Goal: Task Accomplishment & Management: Manage account settings

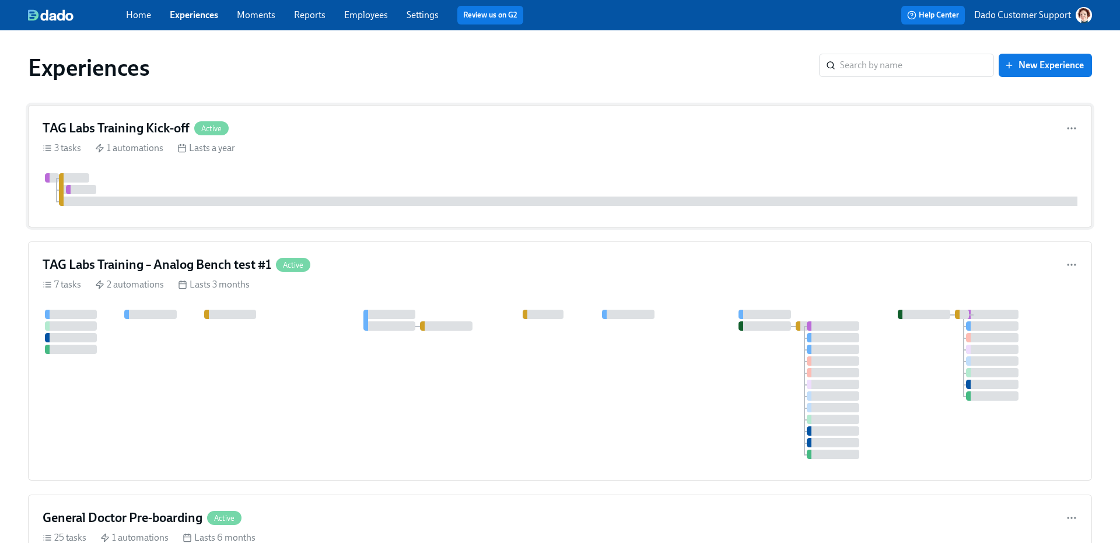
click at [205, 169] on div "TAG Labs Training Kick-off Active 3 tasks 1 automations Lasts a year" at bounding box center [560, 166] width 1064 height 123
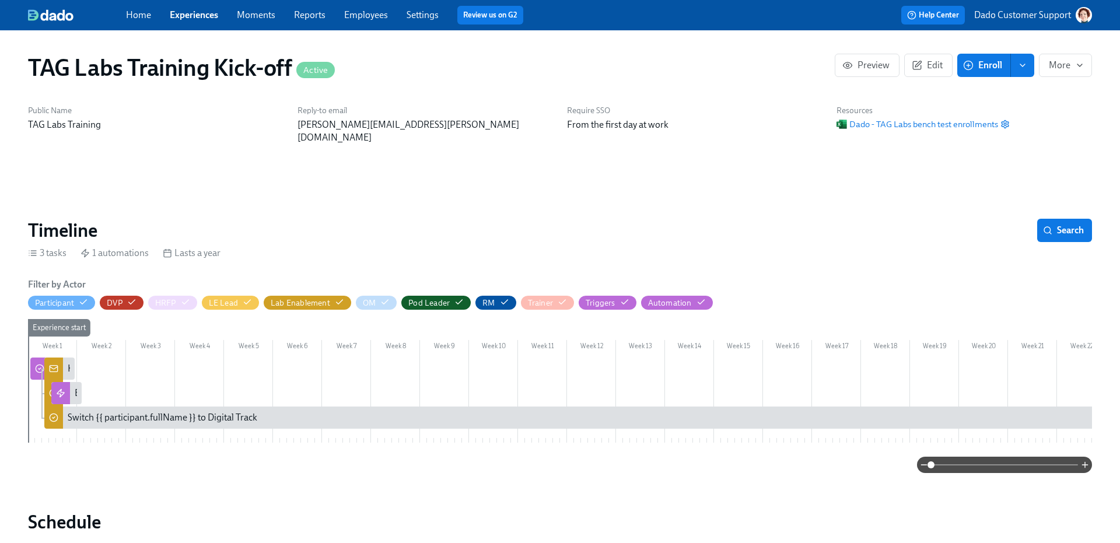
click at [935, 64] on span "Edit" at bounding box center [928, 66] width 29 height 12
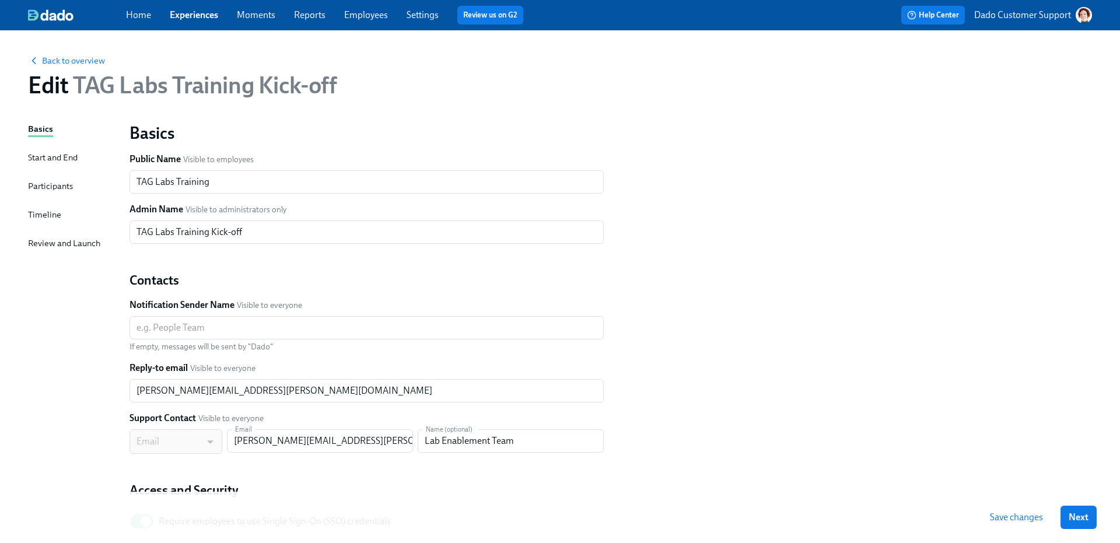
click at [49, 214] on div "Timeline" at bounding box center [44, 214] width 33 height 13
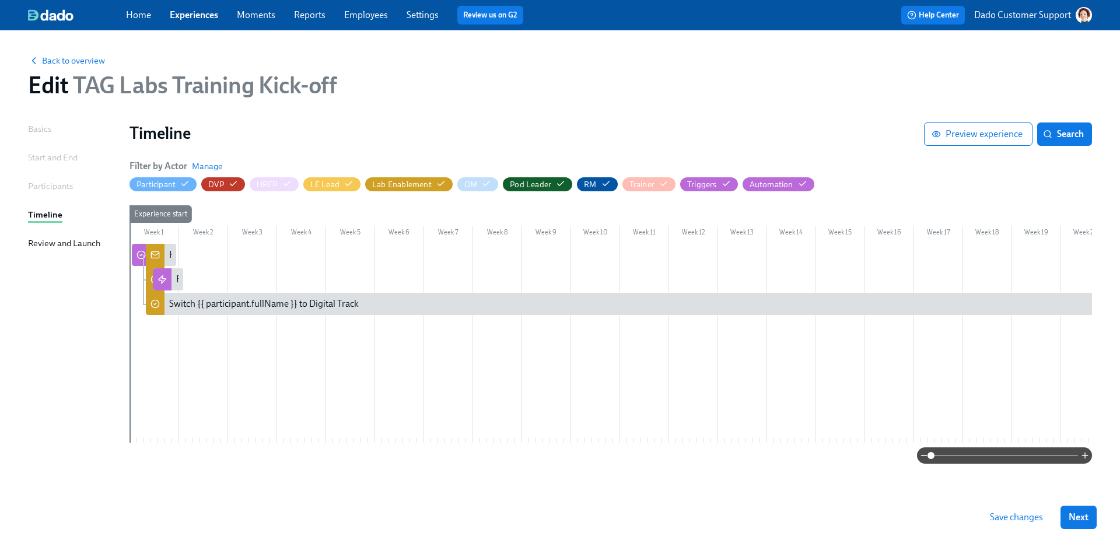
click at [687, 243] on div "Week 1 Week 2 Week 3 Week 4 Week 5 Week 6 Week 7 Week 8 Week 9 Week 10 Week 11 …" at bounding box center [611, 326] width 963 height 242
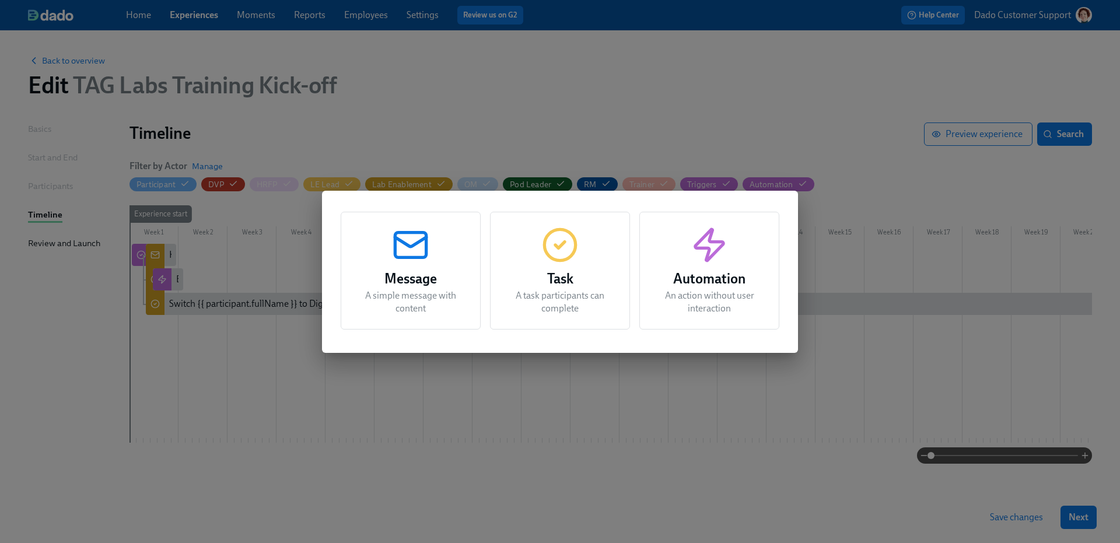
click at [557, 287] on h3 "Task" at bounding box center [560, 278] width 111 height 21
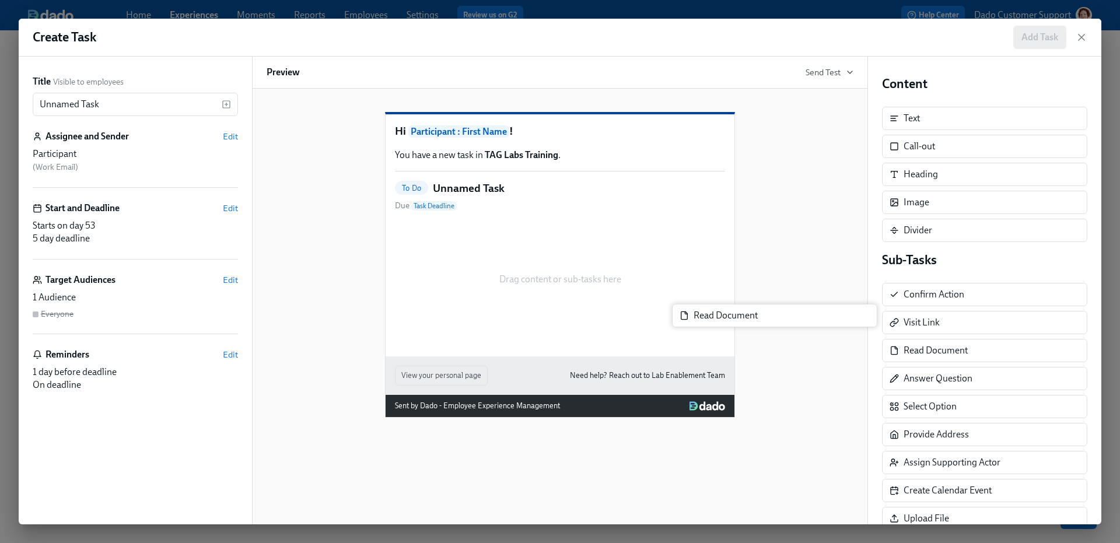
drag, startPoint x: 972, startPoint y: 349, endPoint x: 688, endPoint y: 309, distance: 286.9
click at [687, 309] on div "Title Visible to employees Unnamed Task ​ Assignee and Sender Edit Participant …" at bounding box center [560, 291] width 1083 height 468
drag, startPoint x: 925, startPoint y: 293, endPoint x: 485, endPoint y: 291, distance: 439.3
click at [485, 292] on div "Title Visible to employees Unnamed Task ​ Assignee and Sender Edit Participant …" at bounding box center [560, 291] width 1083 height 468
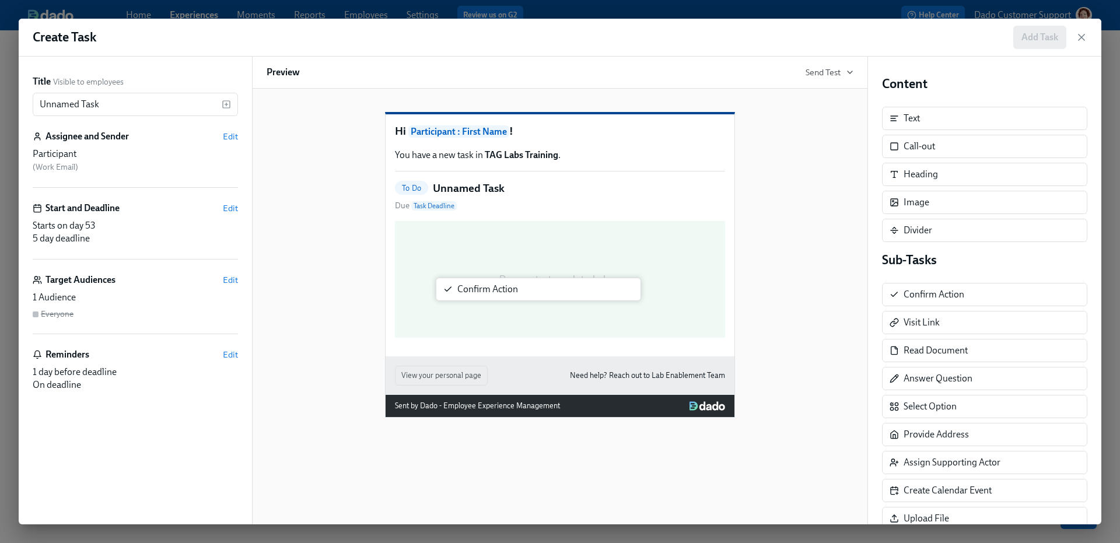
drag, startPoint x: 911, startPoint y: 291, endPoint x: 460, endPoint y: 284, distance: 451.1
click at [459, 285] on div "Title Visible to employees Unnamed Task ​ Assignee and Sender Edit Participant …" at bounding box center [560, 291] width 1083 height 468
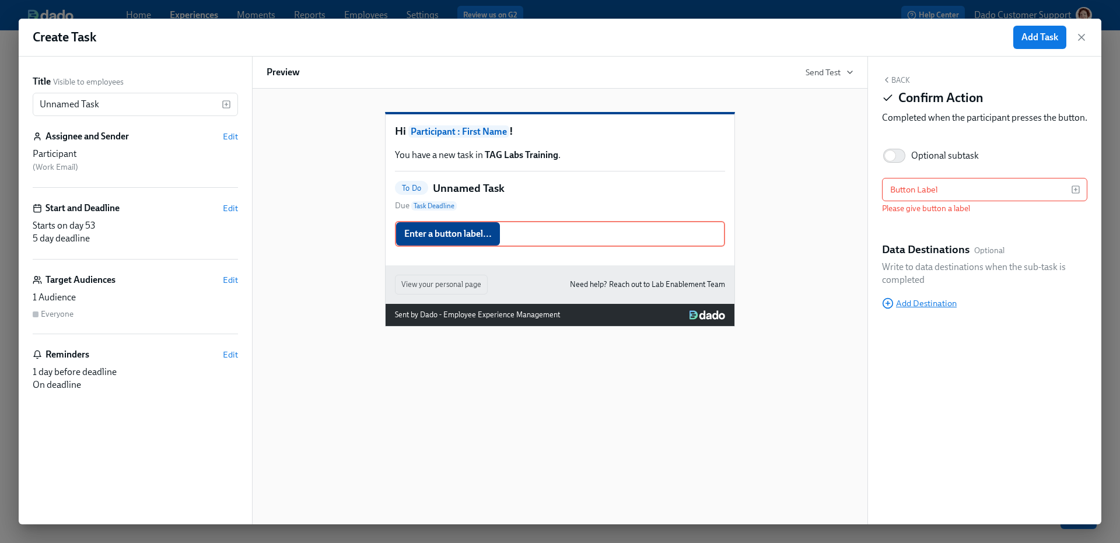
click at [913, 307] on div "Data Destinations Optional Write to data destinations when the sub-task is comp…" at bounding box center [984, 275] width 205 height 67
click at [907, 309] on span "Add Destination" at bounding box center [919, 304] width 75 height 12
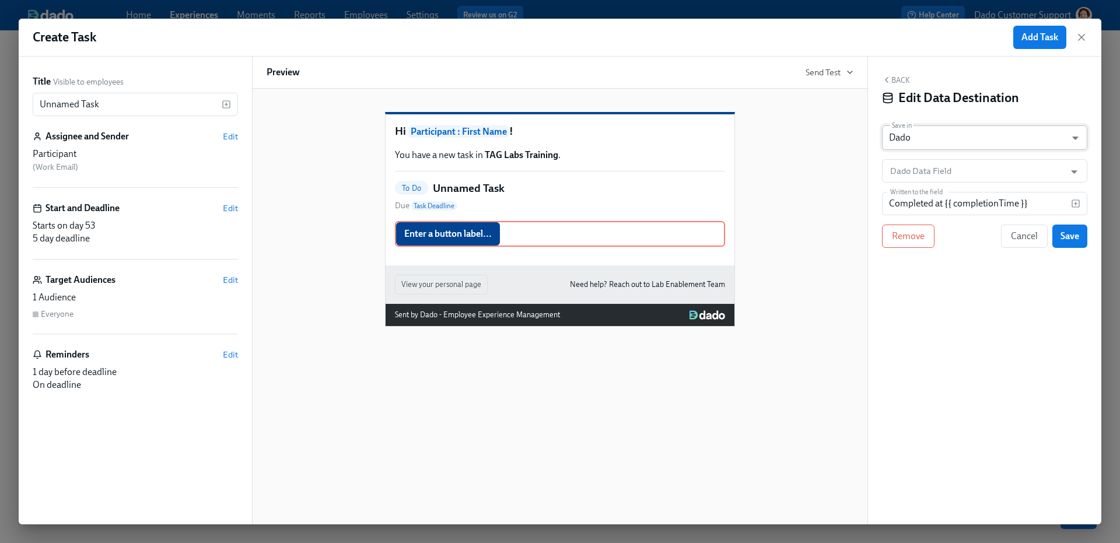
click at [908, 138] on body "Home Experiences Moments Reports Employees Settings Review us on G2 Help Center…" at bounding box center [560, 271] width 1120 height 543
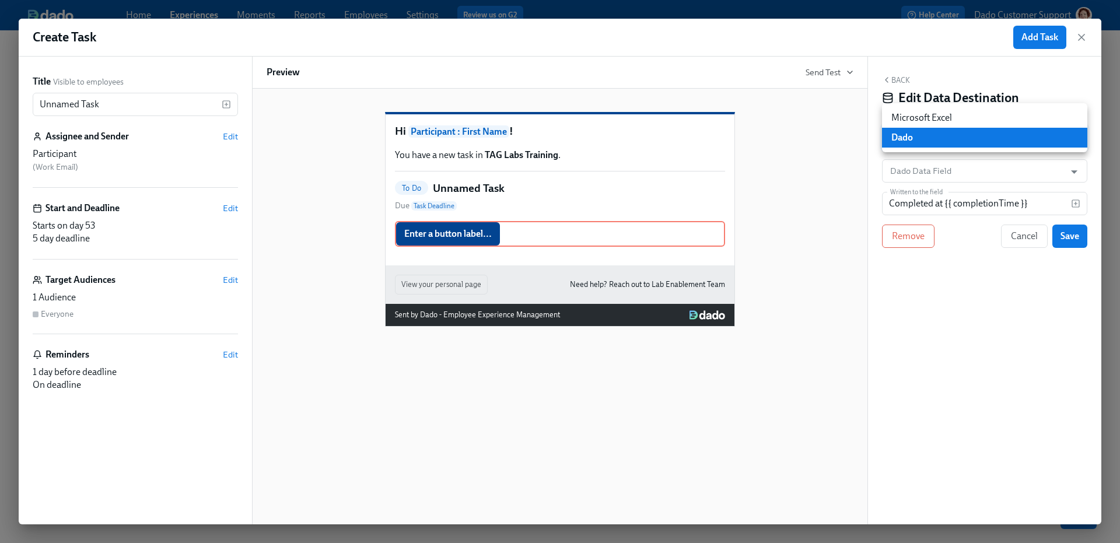
click at [918, 114] on li "Microsoft Excel" at bounding box center [984, 118] width 205 height 20
type input "MS_EXCEL"
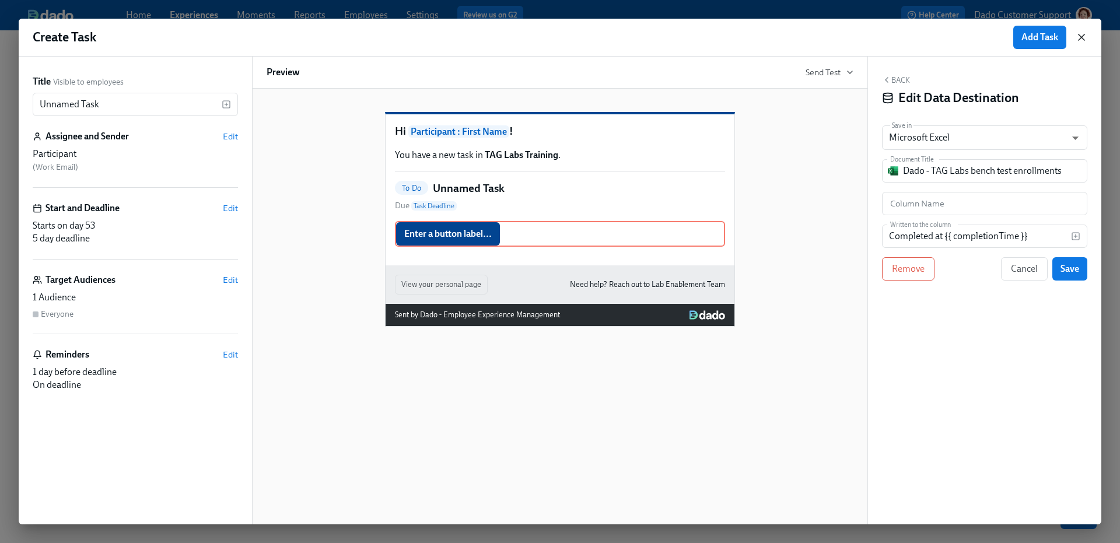
click at [1081, 32] on icon "button" at bounding box center [1082, 38] width 12 height 12
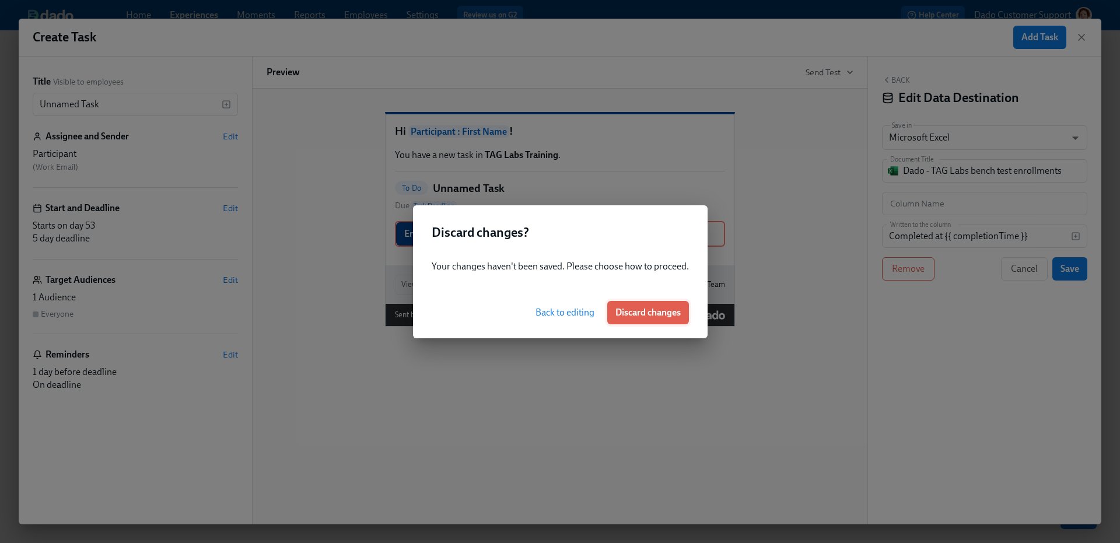
click at [633, 306] on button "Discard changes" at bounding box center [648, 312] width 82 height 23
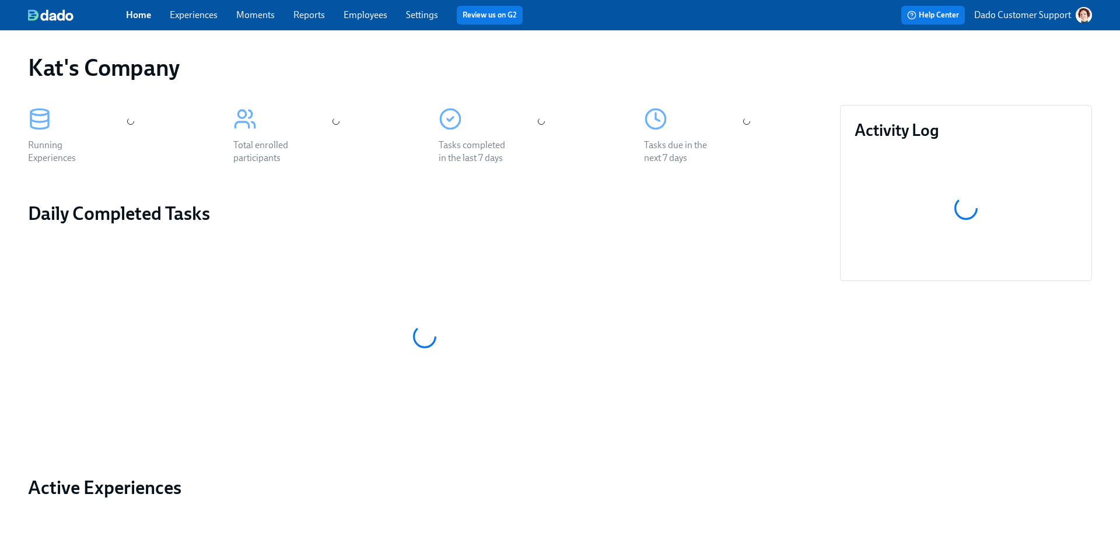
click at [158, 18] on div "Home Experiences Moments Reports Employees Settings Review us on G2" at bounding box center [367, 15] width 483 height 19
click at [187, 12] on link "Experiences" at bounding box center [194, 14] width 48 height 11
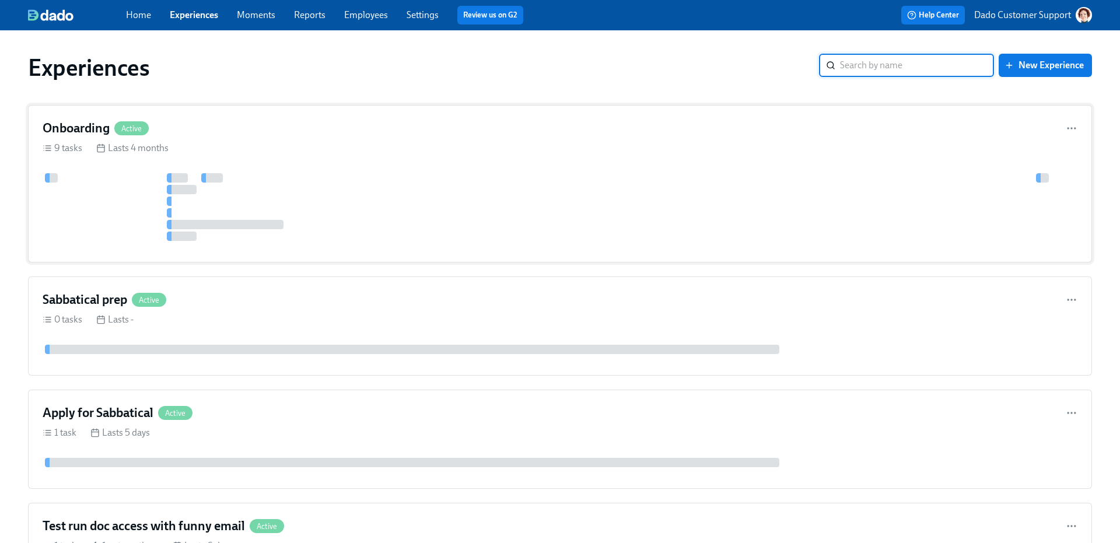
click at [338, 210] on div at bounding box center [560, 207] width 1035 height 68
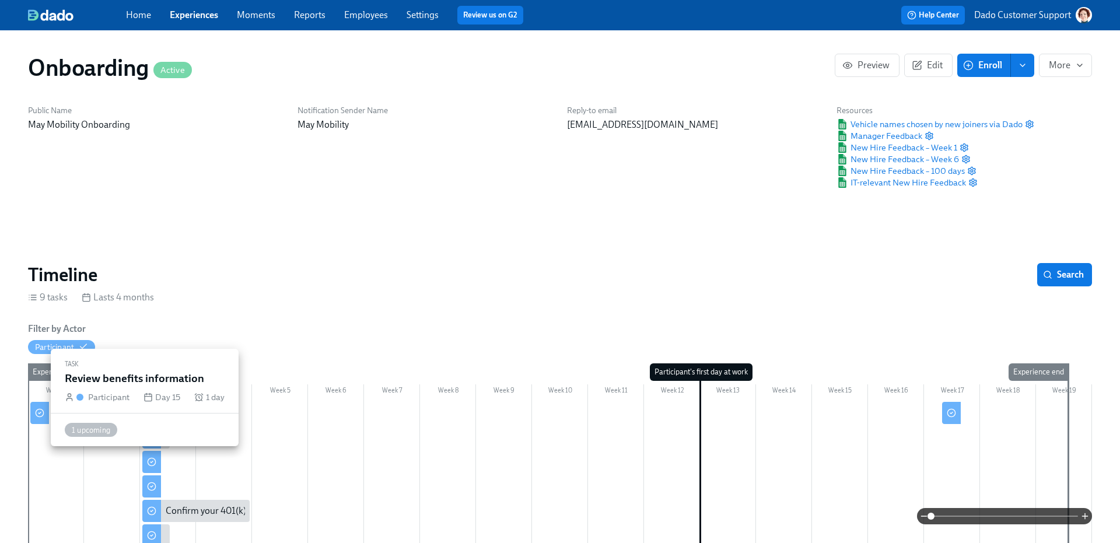
click at [151, 466] on circle at bounding box center [152, 462] width 8 height 8
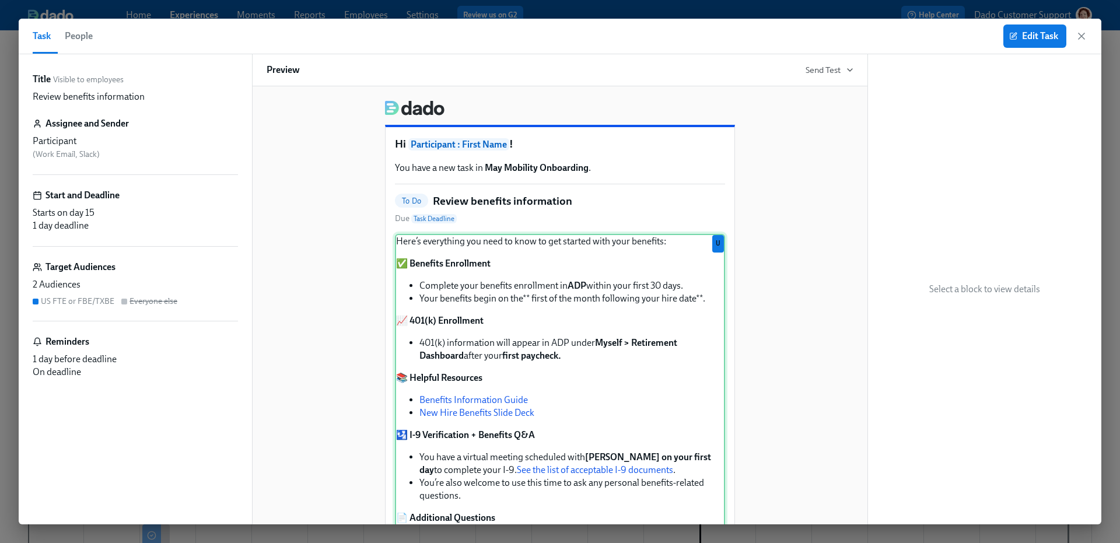
scroll to position [160, 0]
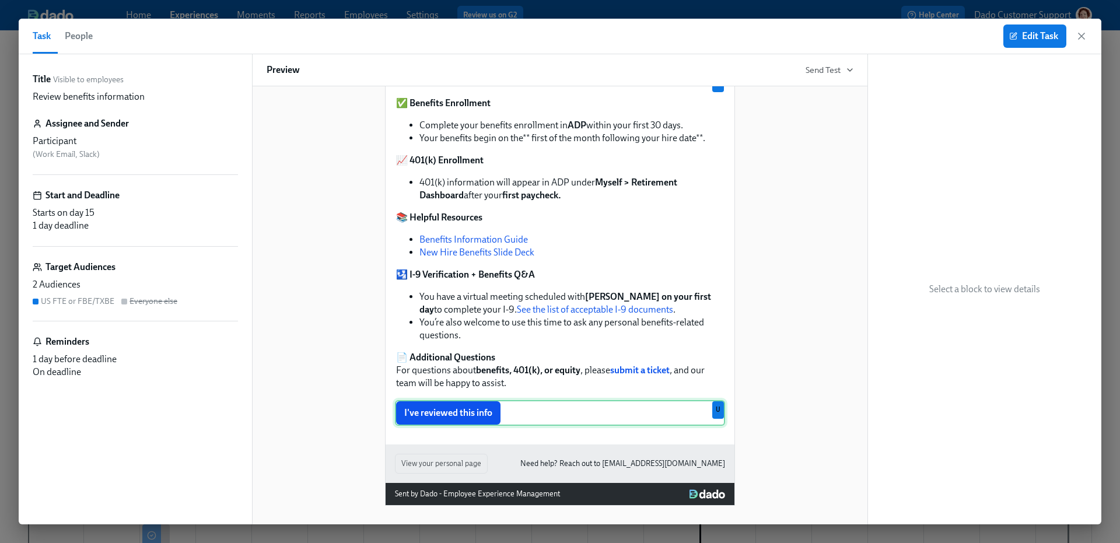
click at [551, 418] on div "I've reviewed this info U" at bounding box center [560, 413] width 330 height 26
click at [1040, 40] on span "Edit Task" at bounding box center [1035, 36] width 47 height 12
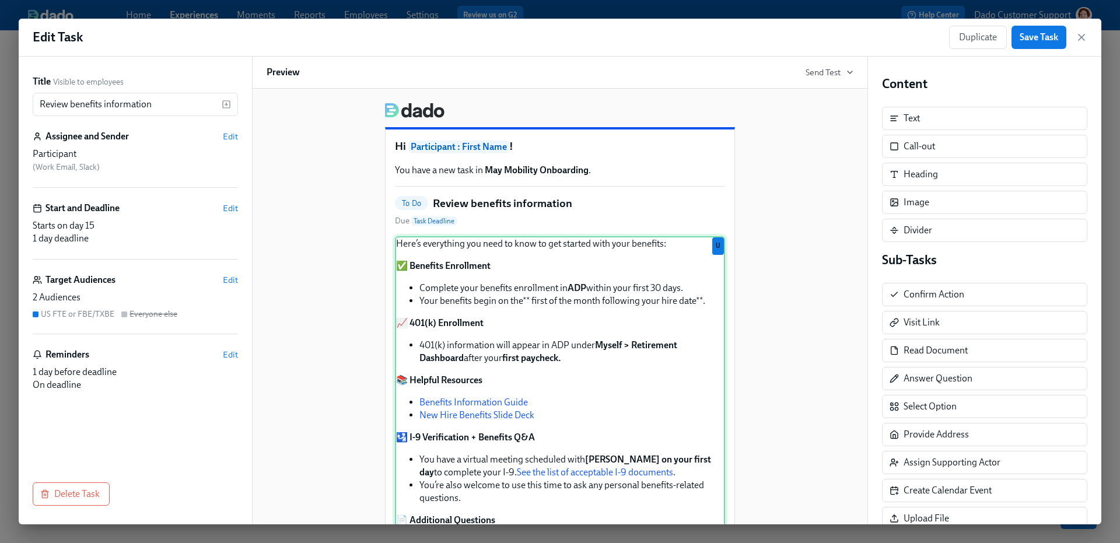
scroll to position [163, 0]
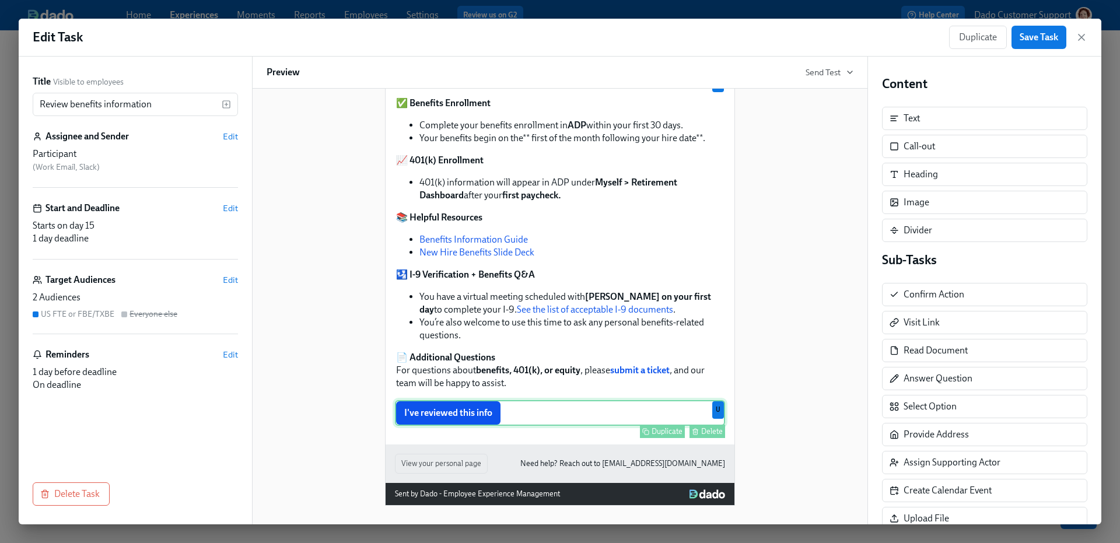
click at [614, 417] on div "I've reviewed this info Duplicate Delete U" at bounding box center [560, 413] width 330 height 26
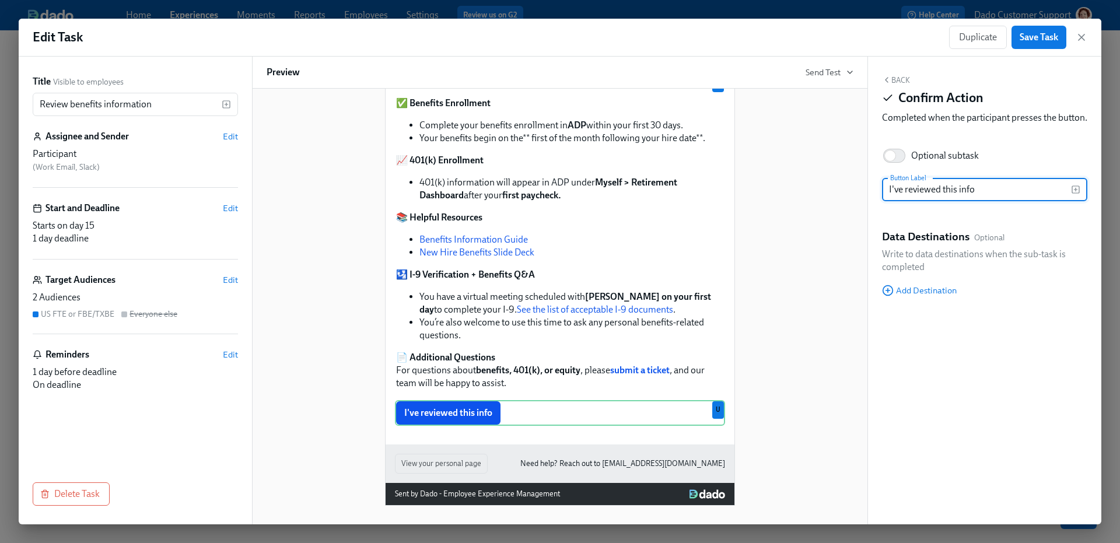
click at [924, 313] on div "Back Confirm Action Completed when the participant presses the button. Optional…" at bounding box center [984, 291] width 233 height 468
click at [924, 296] on span "Add Destination" at bounding box center [919, 291] width 75 height 12
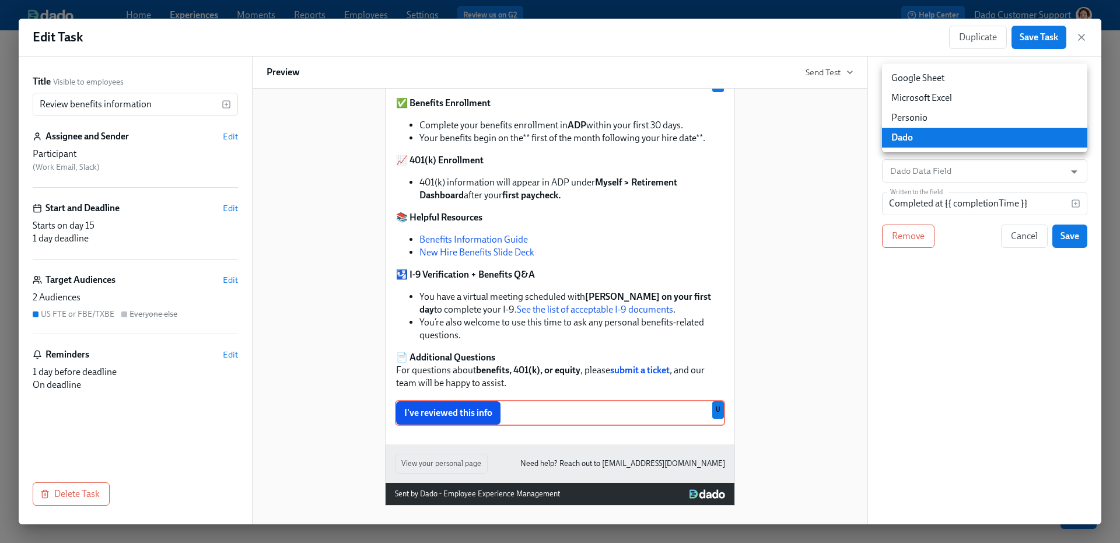
click at [914, 130] on body "Home Experiences Moments Reports Employees Settings Review us on G2 Help Center…" at bounding box center [560, 271] width 1120 height 543
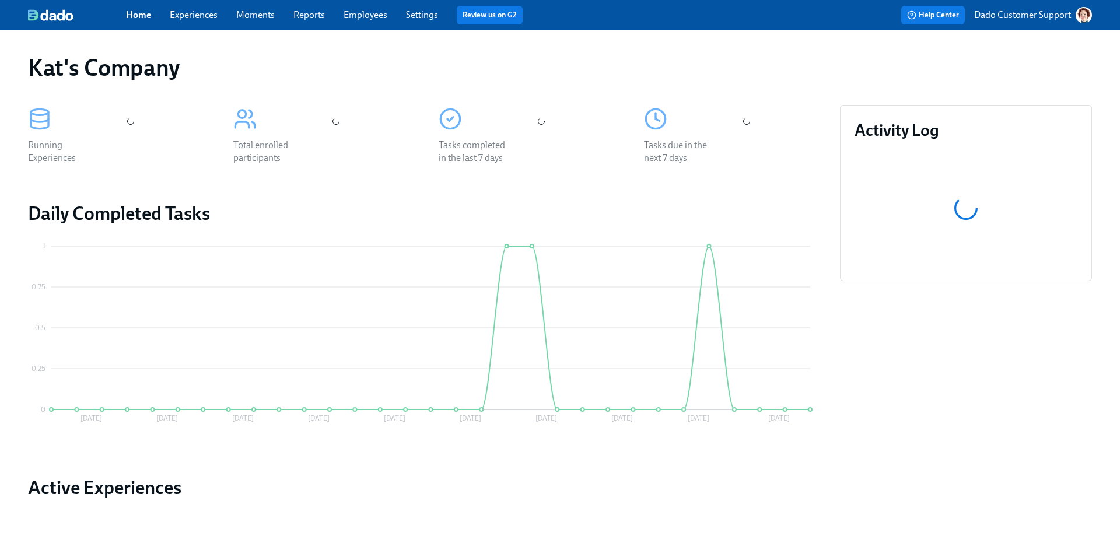
click at [183, 12] on link "Experiences" at bounding box center [194, 14] width 48 height 11
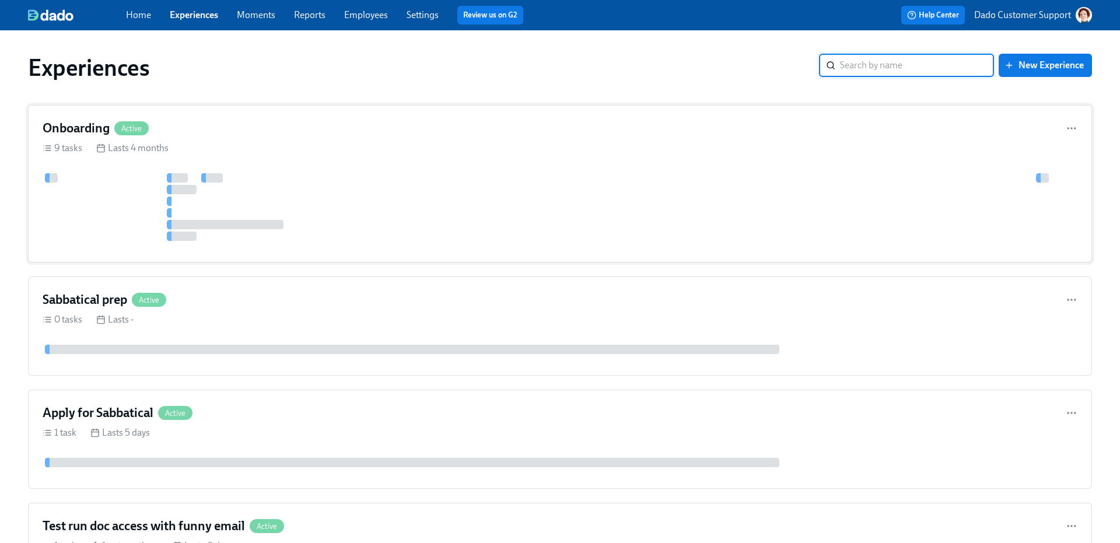
click at [185, 167] on div "Onboarding Active 9 tasks Lasts 4 months" at bounding box center [560, 184] width 1064 height 158
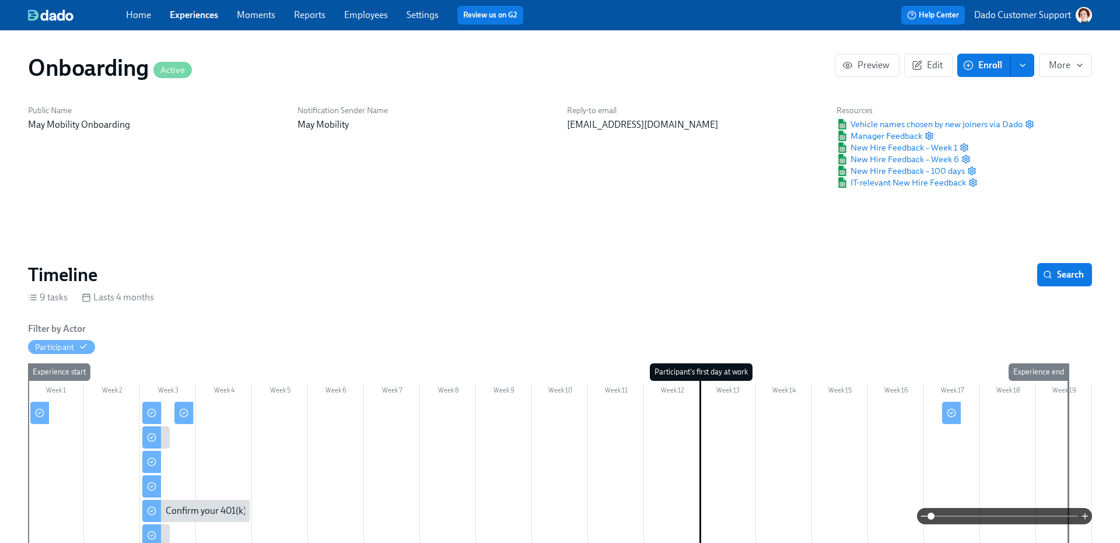
click at [260, 164] on div "Public Name May Mobility Onboarding" at bounding box center [156, 146] width 270 height 97
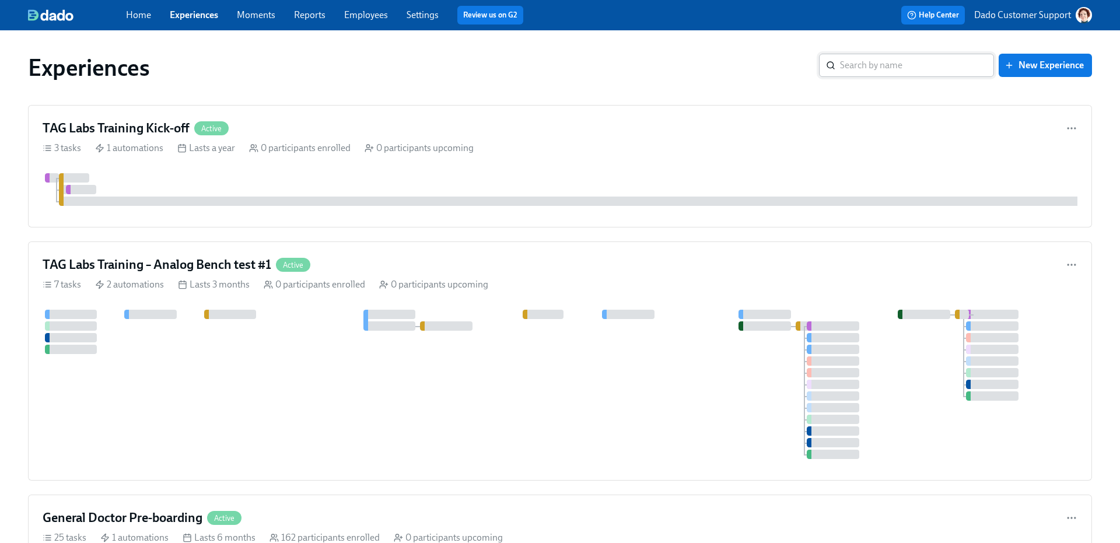
click at [922, 60] on input "search" at bounding box center [917, 65] width 154 height 23
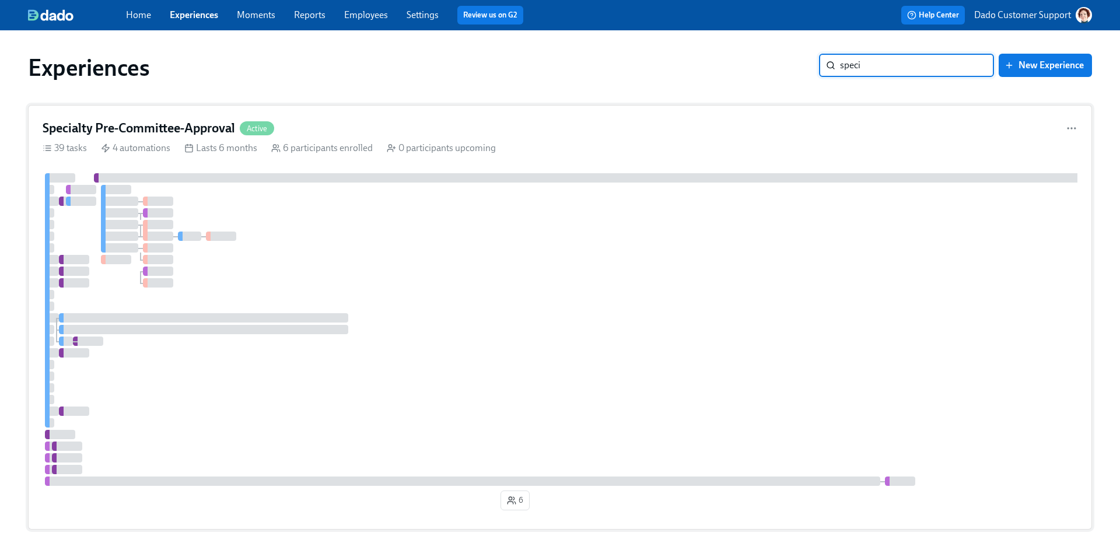
type input "speci"
click at [212, 161] on div "Specialty Pre-Committee-Approval Active 39 tasks 4 automations Lasts 6 months 6…" at bounding box center [560, 317] width 1064 height 425
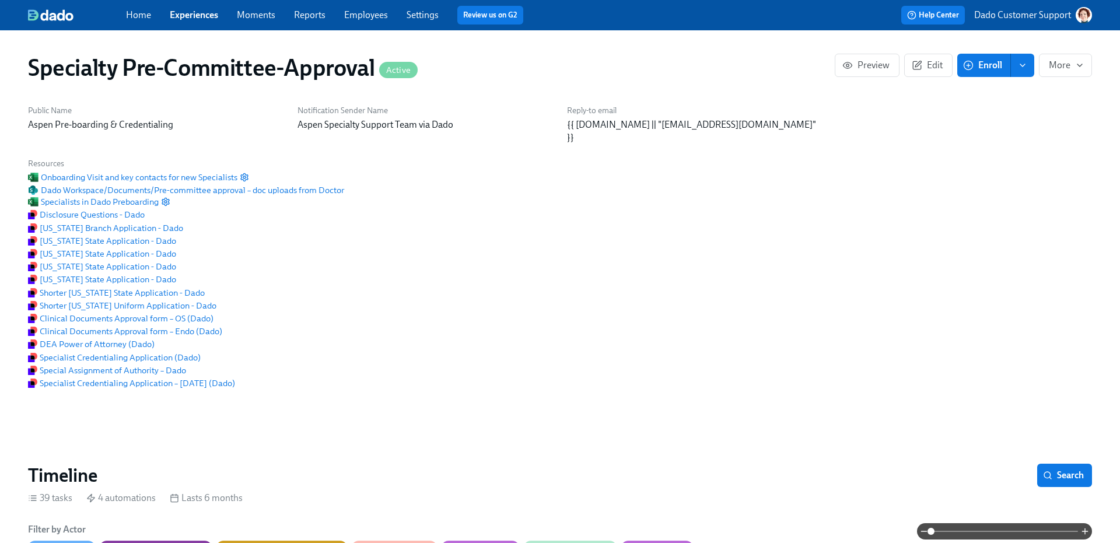
scroll to position [0, 2429]
click at [1055, 532] on span at bounding box center [1004, 531] width 147 height 16
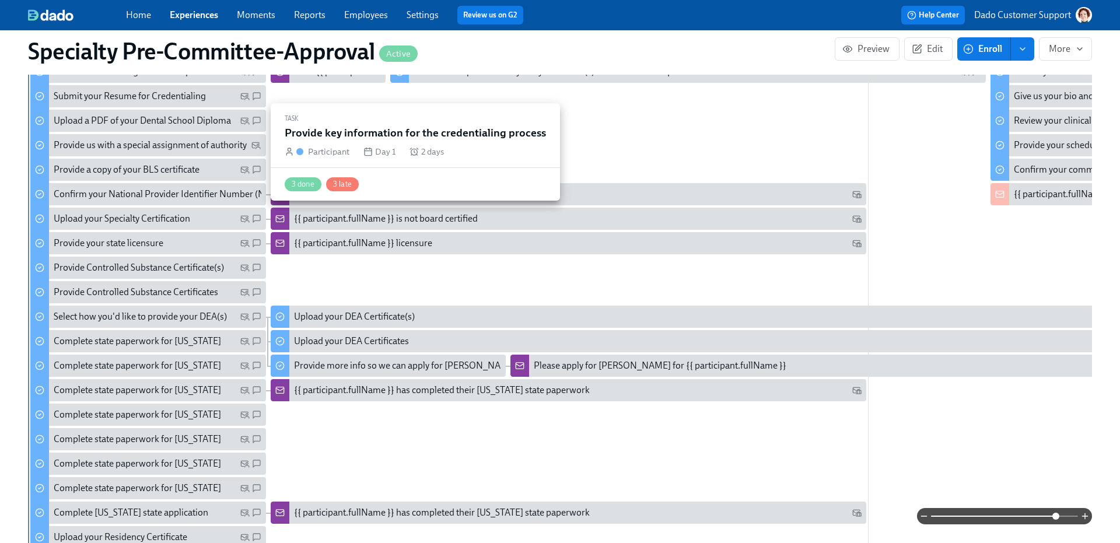
scroll to position [487, 0]
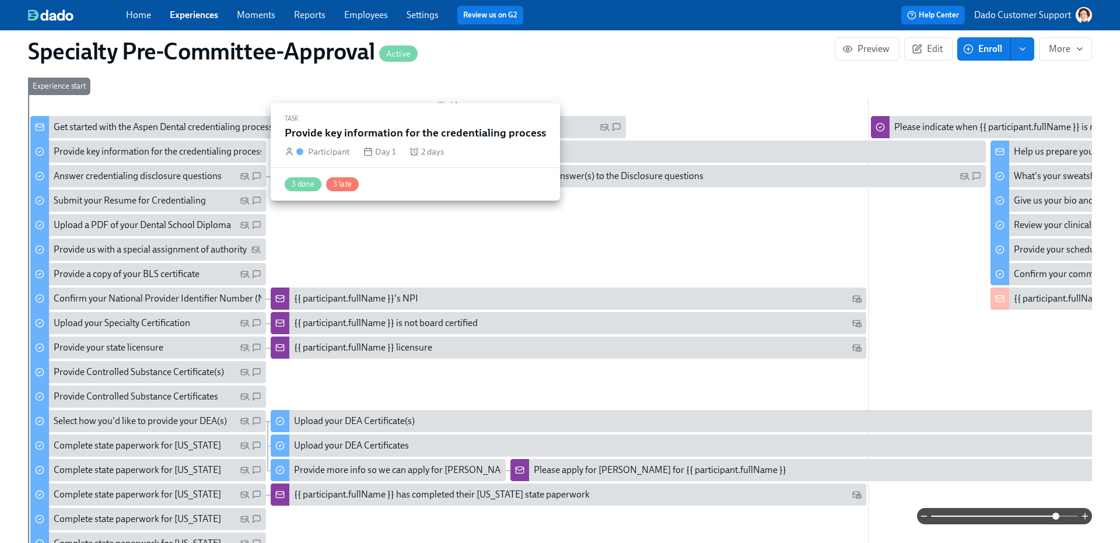
click at [170, 125] on div "Get started with the Aspen Dental credentialing process" at bounding box center [163, 127] width 219 height 13
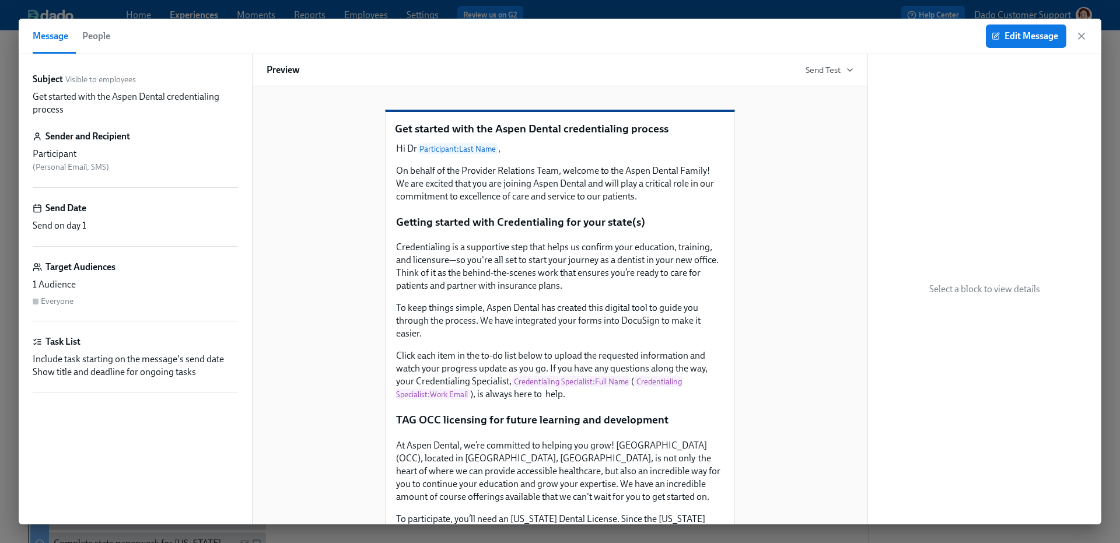
click at [398, 137] on p "Get started with the Aspen Dental credentialing process" at bounding box center [560, 128] width 330 height 15
drag, startPoint x: 398, startPoint y: 188, endPoint x: 669, endPoint y: 190, distance: 271.3
click at [668, 137] on p "Get started with the Aspen Dental credentialing process" at bounding box center [560, 128] width 330 height 15
copy p "Get started with the Aspen Dental credentialing process"
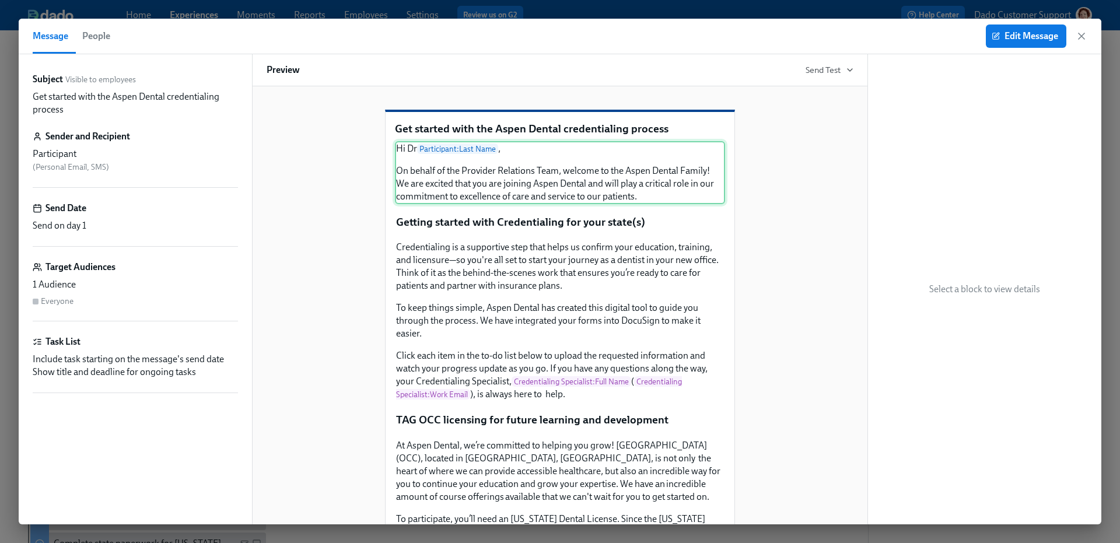
click at [397, 204] on div "Hi Dr Participant : Last Name , On behalf of the Provider Relations Team, welco…" at bounding box center [560, 172] width 330 height 63
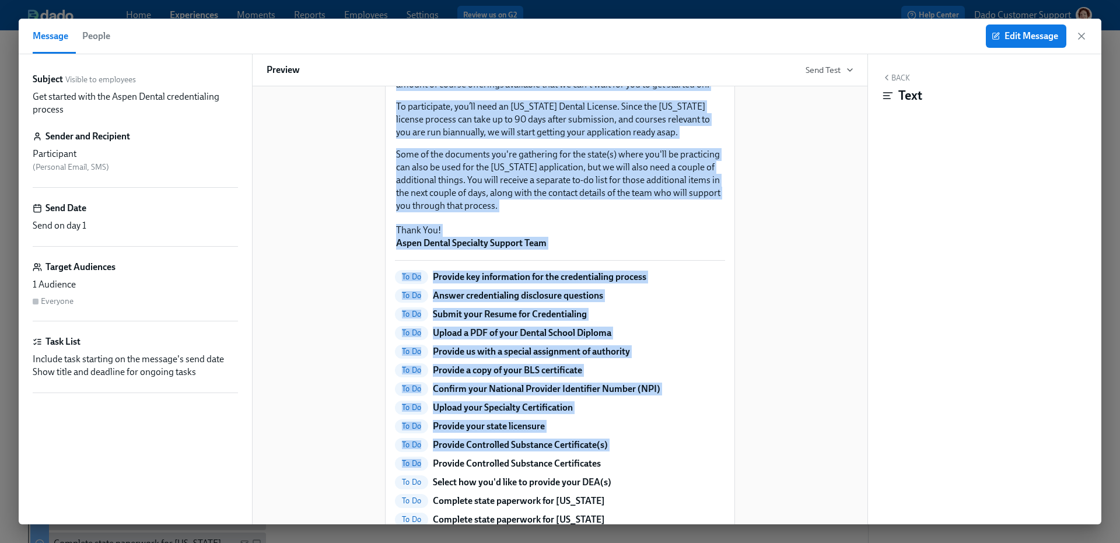
scroll to position [424, 0]
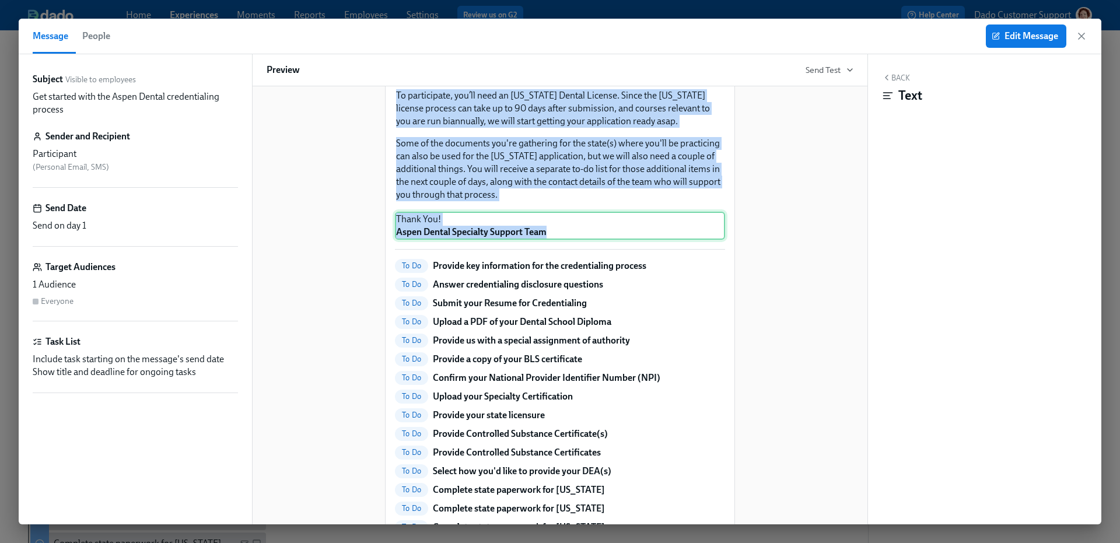
drag, startPoint x: 373, startPoint y: 201, endPoint x: 561, endPoint y: 288, distance: 206.8
click at [561, 288] on div "Get started with the Aspen Dental credentialing process Hi Dr Participant : Las…" at bounding box center [560, 194] width 587 height 1054
copy div "Hi Dr Participant : Last Name , On behalf of the Provider Relations Team, welco…"
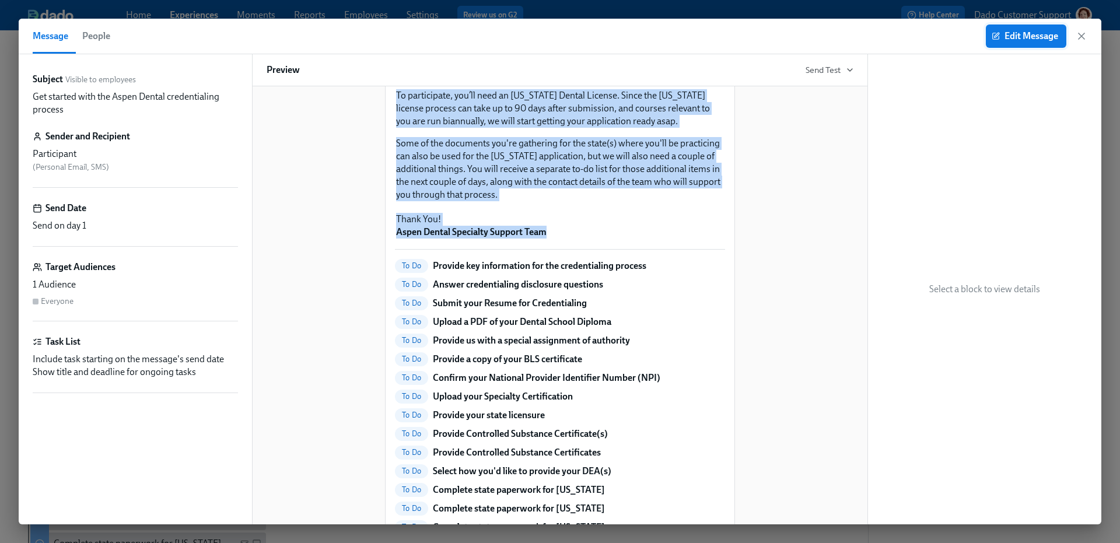
click at [1027, 29] on button "Edit Message" at bounding box center [1026, 36] width 81 height 23
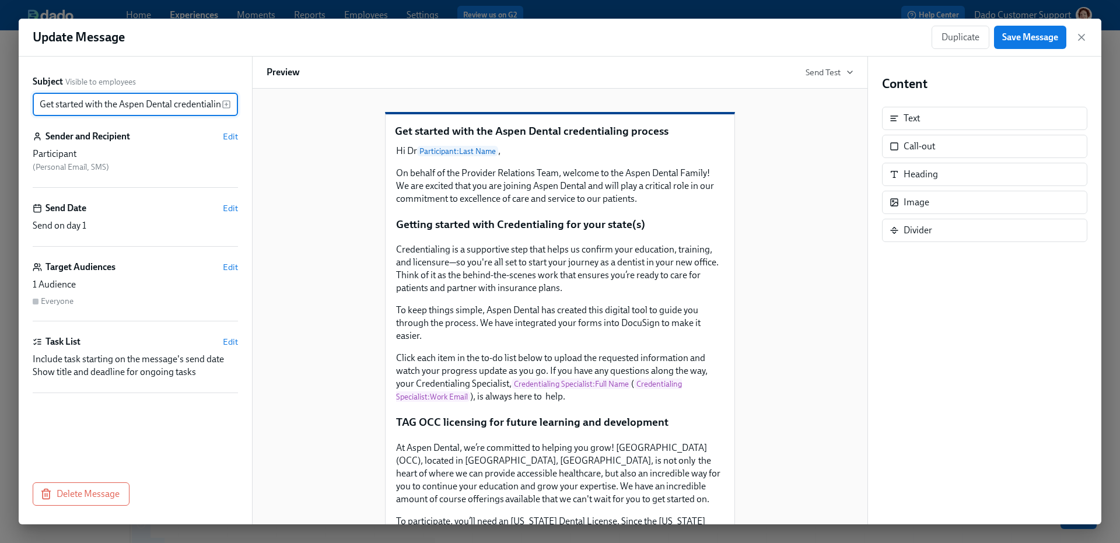
click at [76, 109] on input "Get started with the Aspen Dental credentialing process" at bounding box center [127, 104] width 189 height 23
paste input "[Action needed] Get started with the Aspen Dental credentialing process"
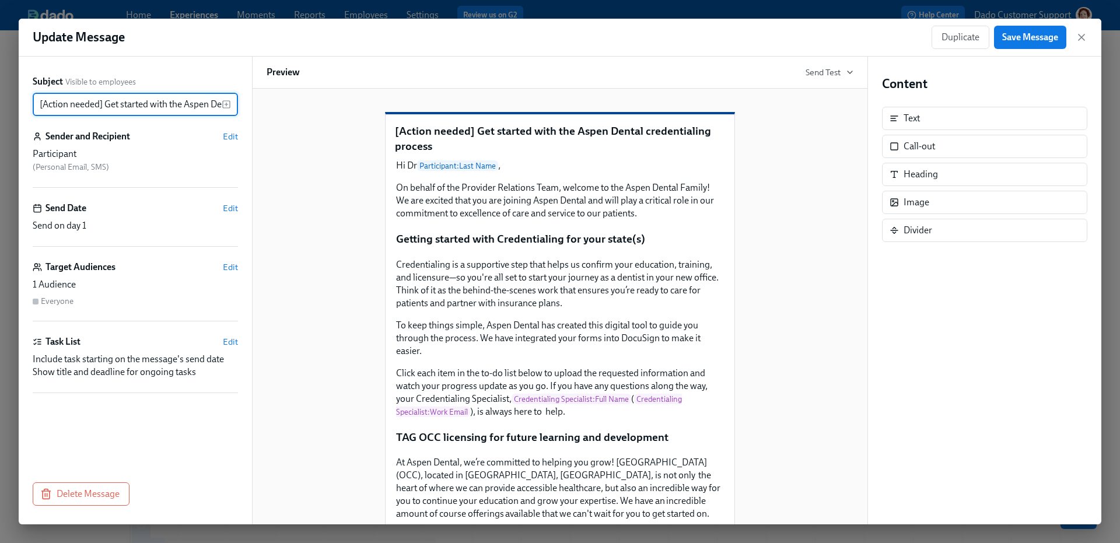
scroll to position [0, 106]
type input "[Action needed] Get started with the Aspen Dental credentialing process"
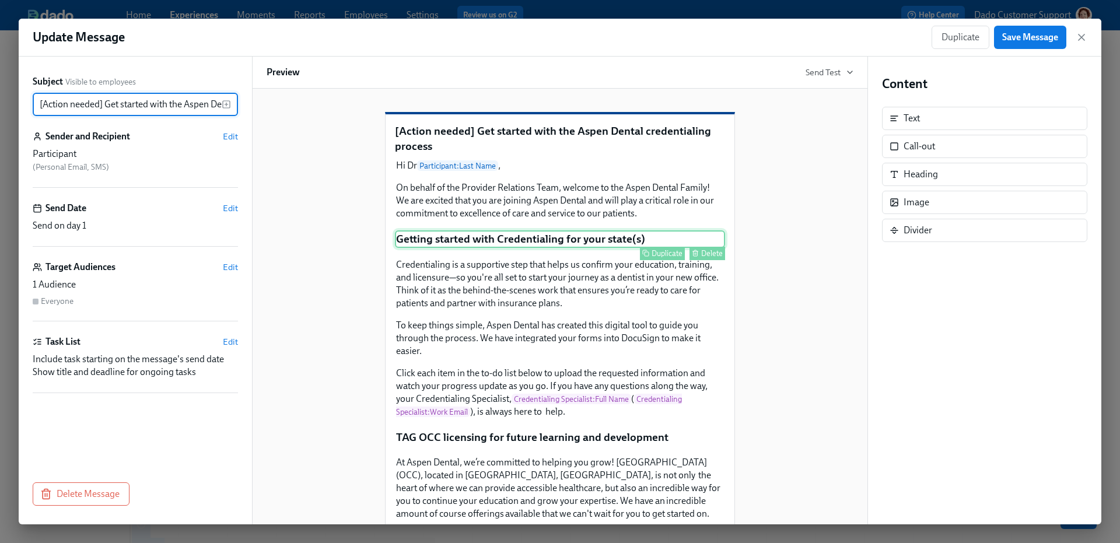
click at [467, 248] on div "Getting started with Credentialing for your state(s) Duplicate Delete" at bounding box center [560, 239] width 330 height 18
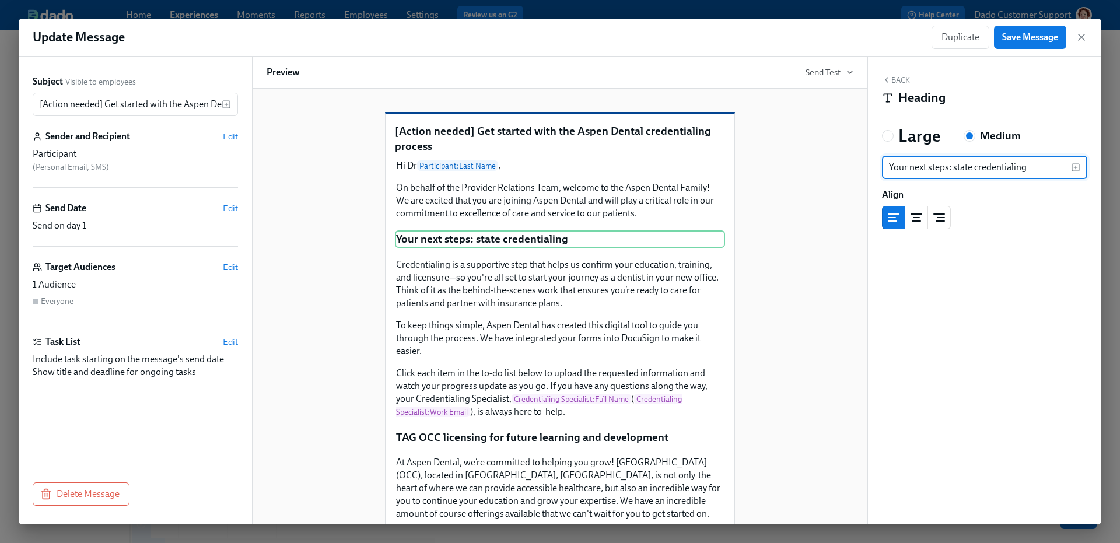
type input "Your next steps: state credentialing"
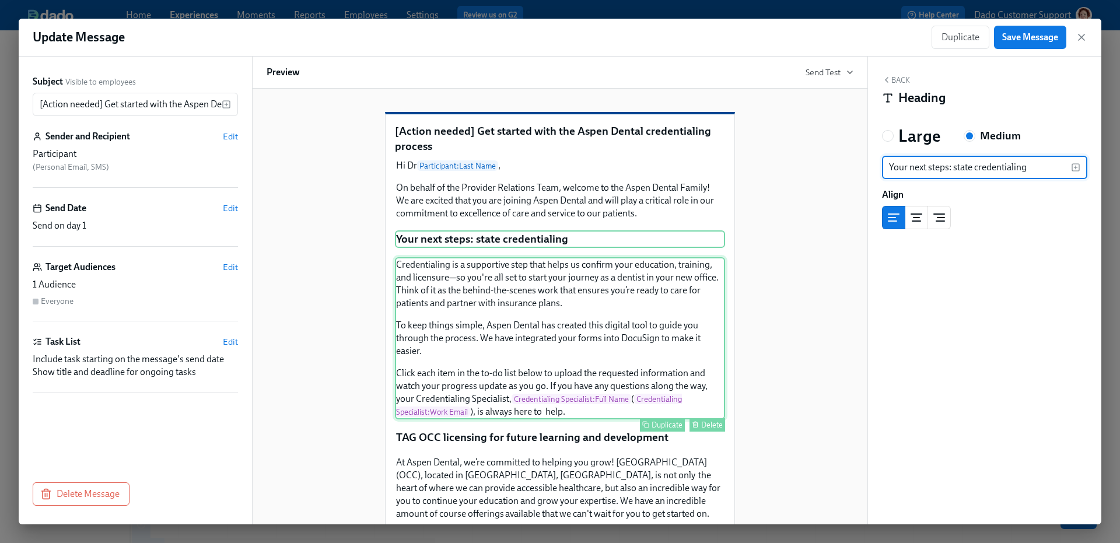
click at [449, 360] on div "Credentialing is a supportive step that helps us confirm your education, traini…" at bounding box center [560, 338] width 330 height 162
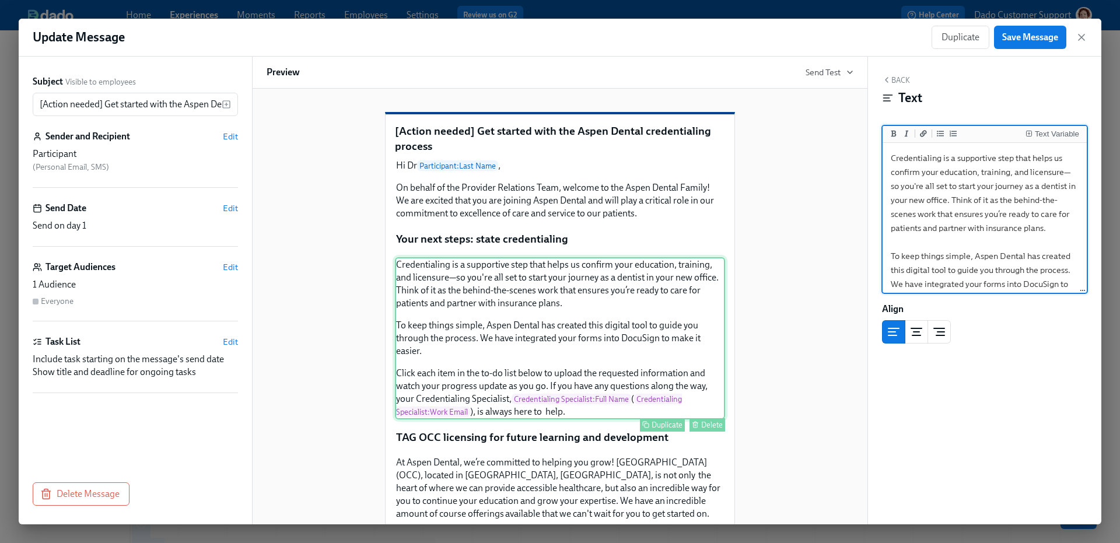
scroll to position [26, 0]
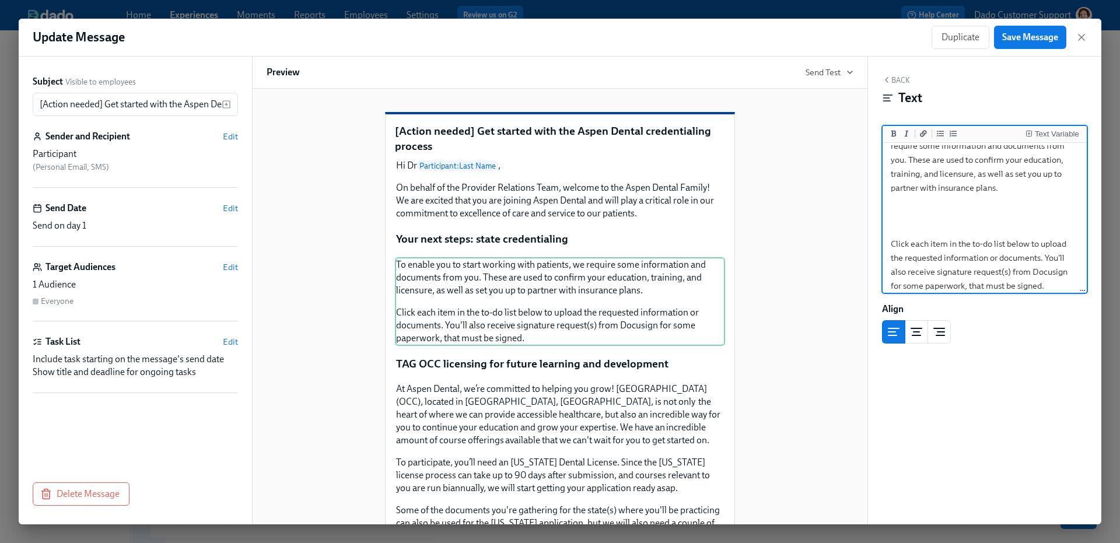
type textarea "To enable you to start working with patients, we require some information and d…"
click at [897, 77] on button "Back" at bounding box center [896, 79] width 28 height 9
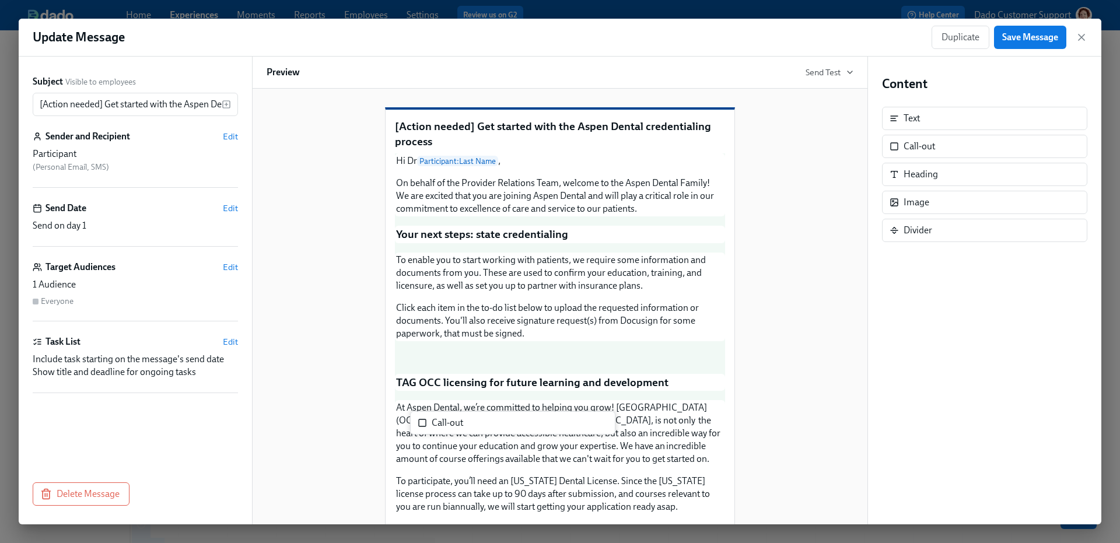
scroll to position [7, 0]
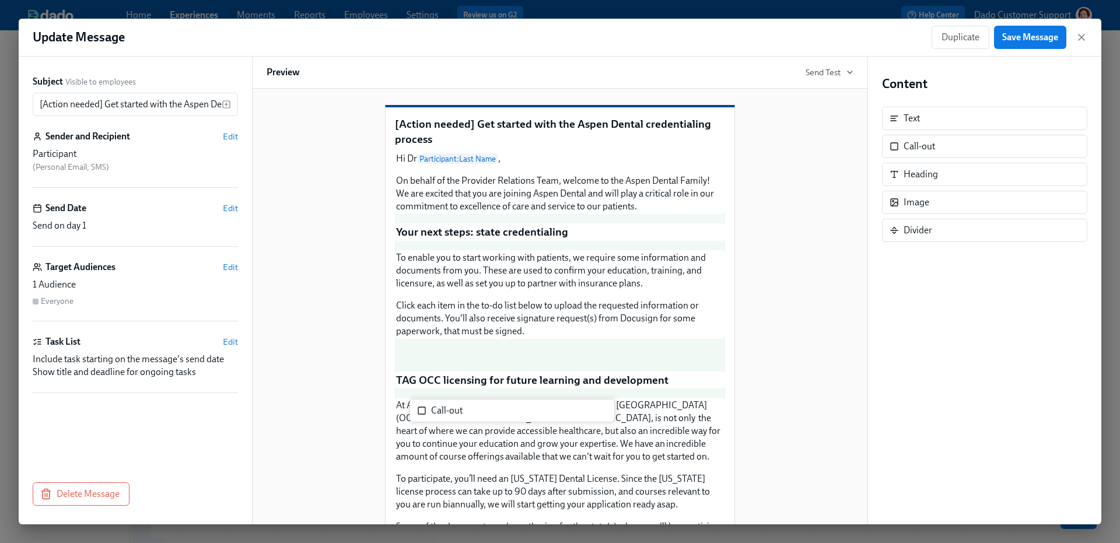
drag, startPoint x: 926, startPoint y: 146, endPoint x: 450, endPoint y: 411, distance: 545.1
click at [450, 411] on div "Subject Visible to employees [Action needed] Get started with the Aspen Dental …" at bounding box center [560, 291] width 1083 height 468
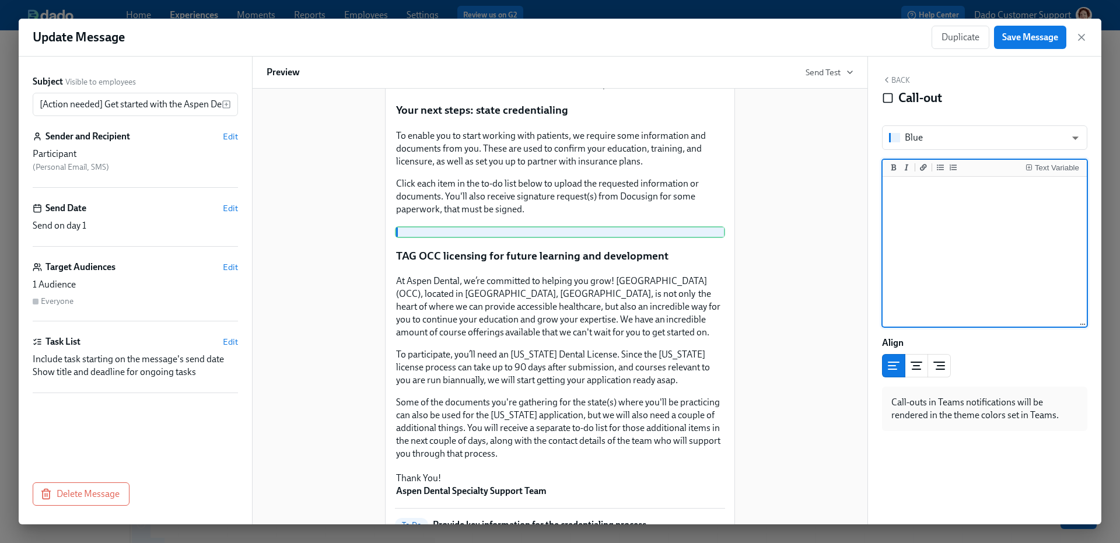
scroll to position [128, 0]
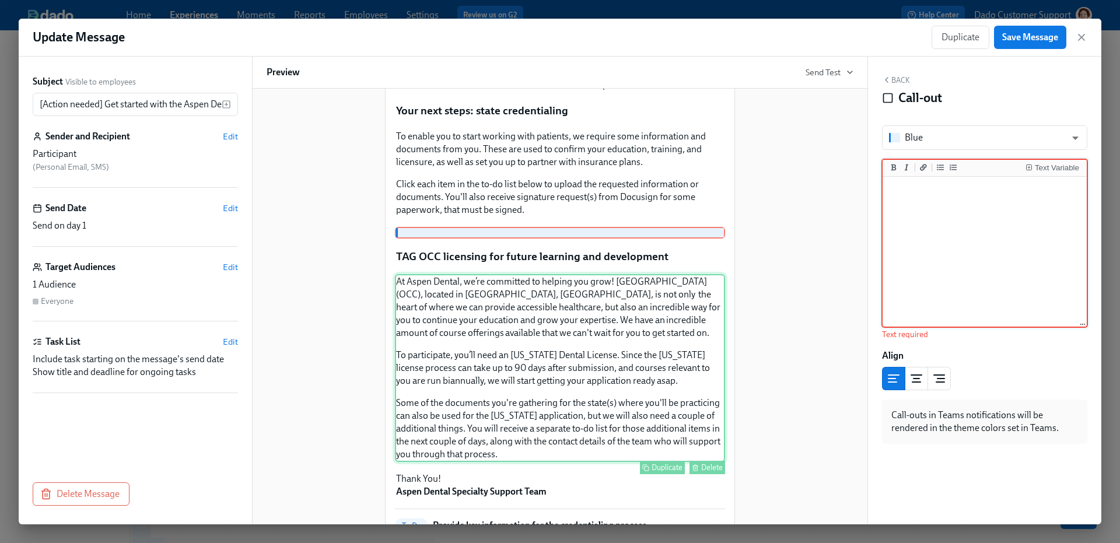
paste textarea "A few tips to help you: The to-do list below has been tailored to you, so you’l…"
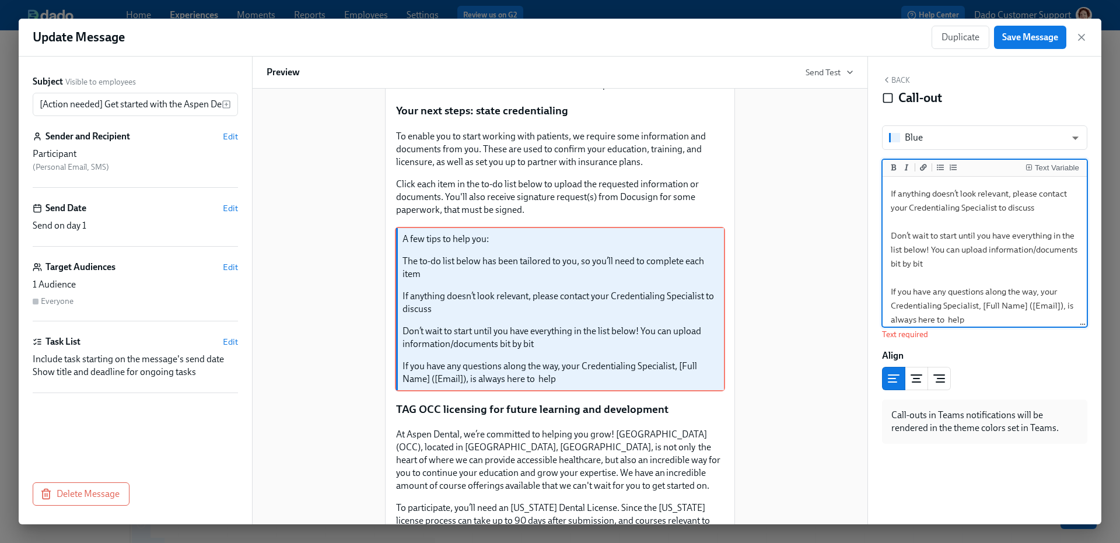
scroll to position [0, 0]
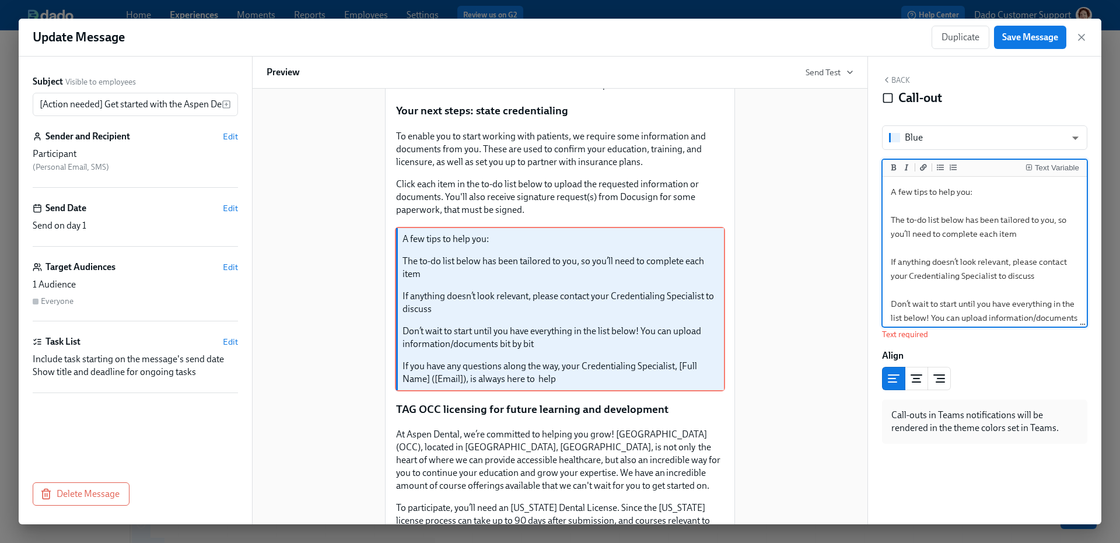
click at [890, 218] on textarea "A few tips to help you: The to-do list below has been tailored to you, so you’l…" at bounding box center [985, 290] width 200 height 222
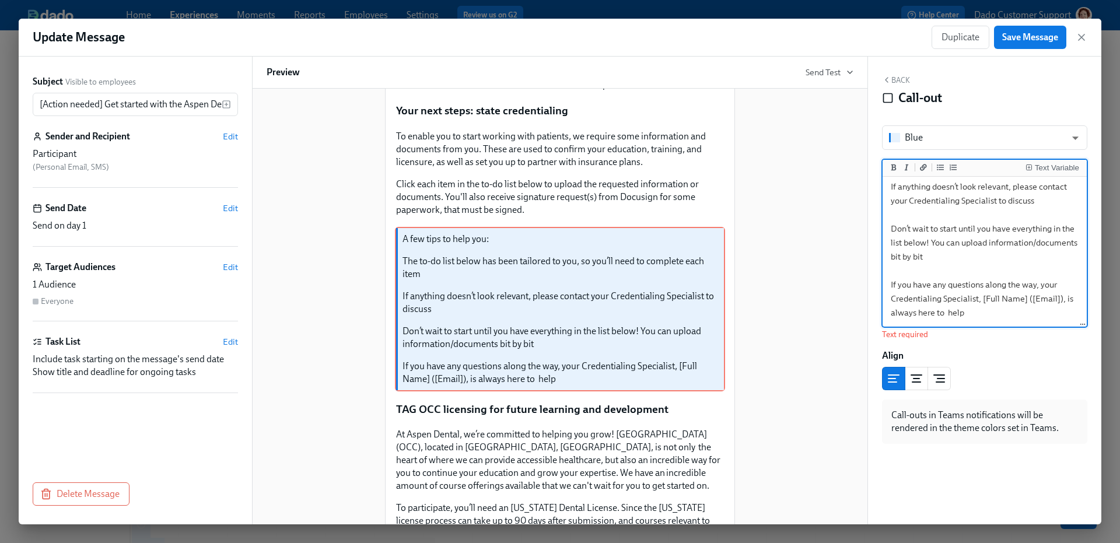
click at [928, 299] on textarea "A few tips to help you: The to-do list below has been tailored to you, so you’l…" at bounding box center [985, 215] width 200 height 222
click at [936, 166] on button "Add unordered list" at bounding box center [941, 168] width 12 height 12
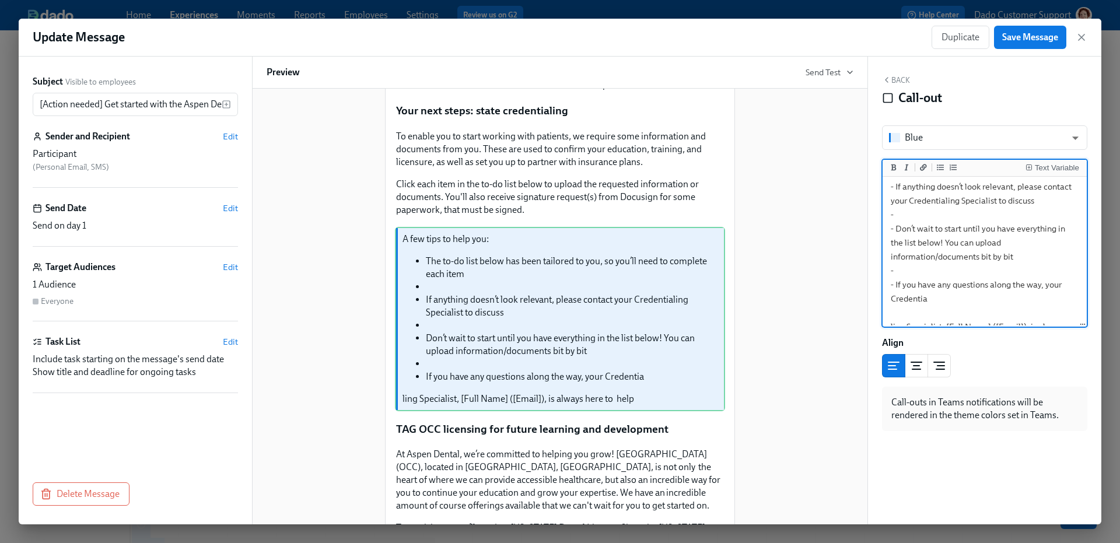
click at [956, 226] on textarea "A few tips to help you: - The to-do list below has been tailored to you, so you…" at bounding box center [985, 229] width 200 height 250
click at [925, 217] on textarea "A few tips to help you: - The to-do list below has been tailored to you, so you…" at bounding box center [985, 229] width 200 height 250
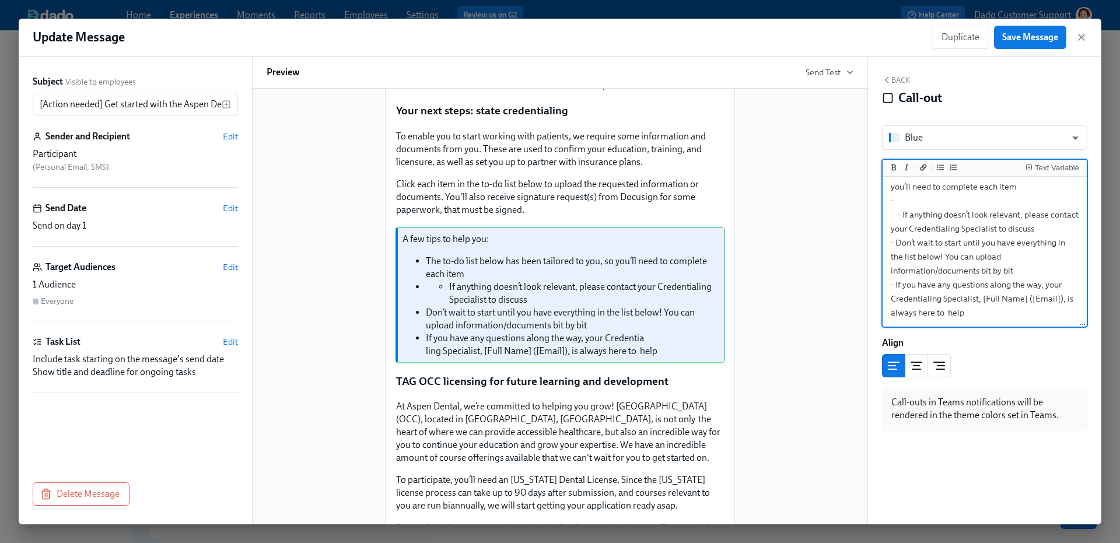
scroll to position [47, 0]
drag, startPoint x: 982, startPoint y: 299, endPoint x: 1061, endPoint y: 294, distance: 78.9
click at [1061, 294] on textarea "A few tips to help you: - The to-do list below has been tailored to you, so you…" at bounding box center [985, 229] width 200 height 194
type textarea "A few tips to help you: - The to-do list below has been tailored to you, so you…"
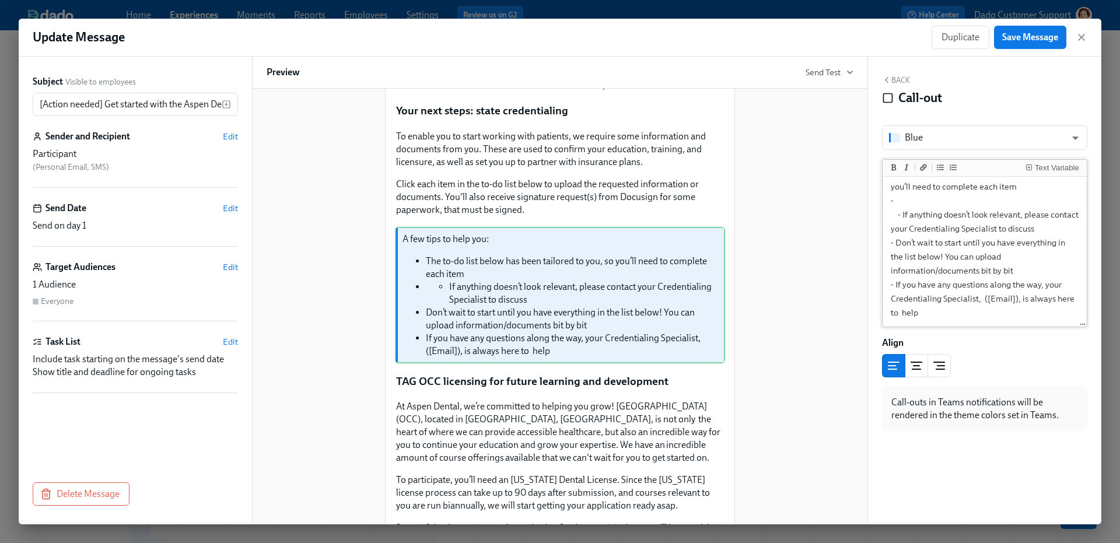
click at [1067, 174] on div "Text Variable" at bounding box center [985, 168] width 204 height 17
click at [1060, 168] on div "Text Variable" at bounding box center [1057, 168] width 44 height 8
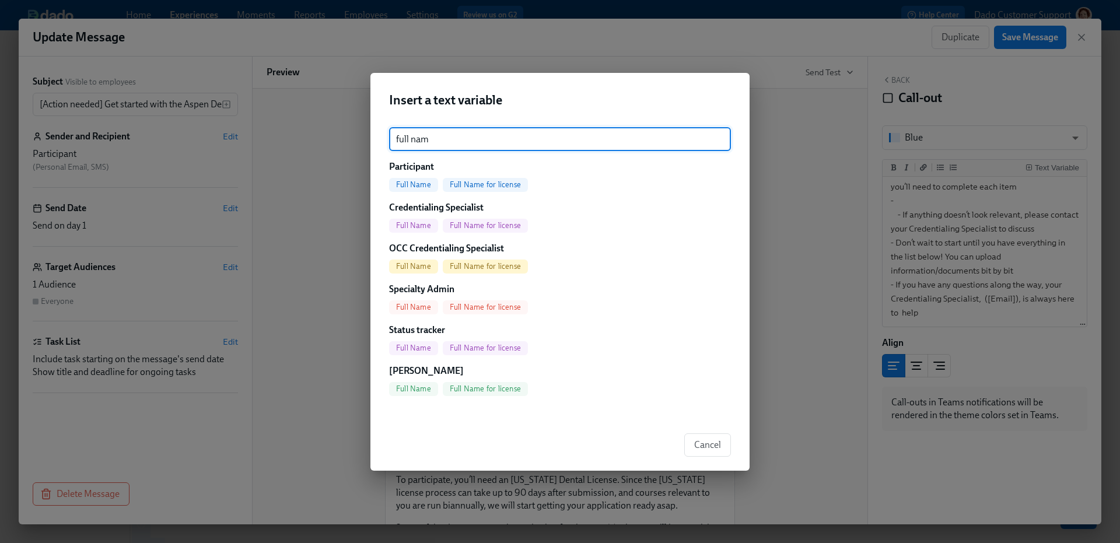
type input "full nam"
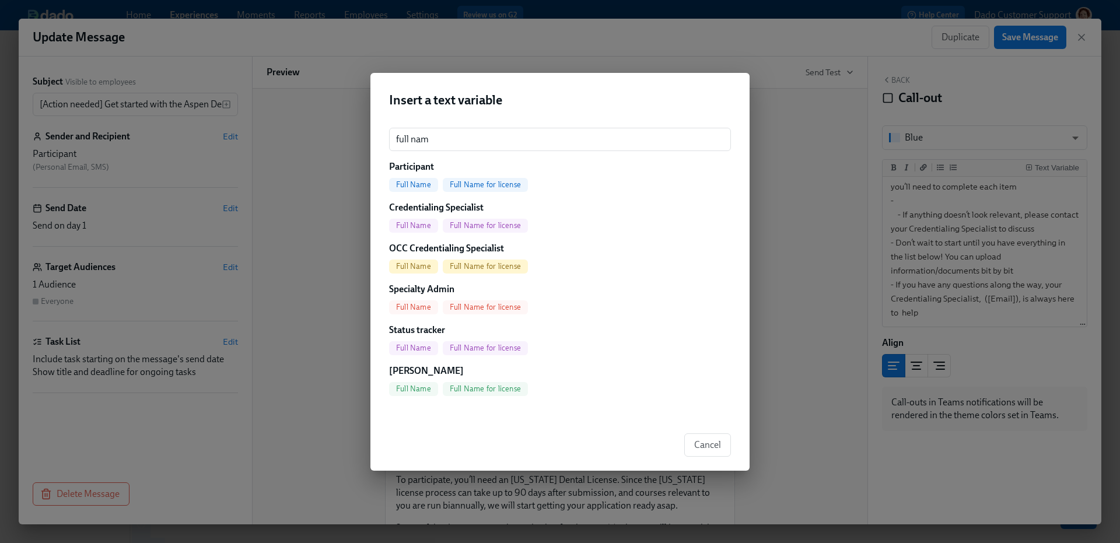
click at [412, 225] on span "Full Name" at bounding box center [413, 225] width 49 height 9
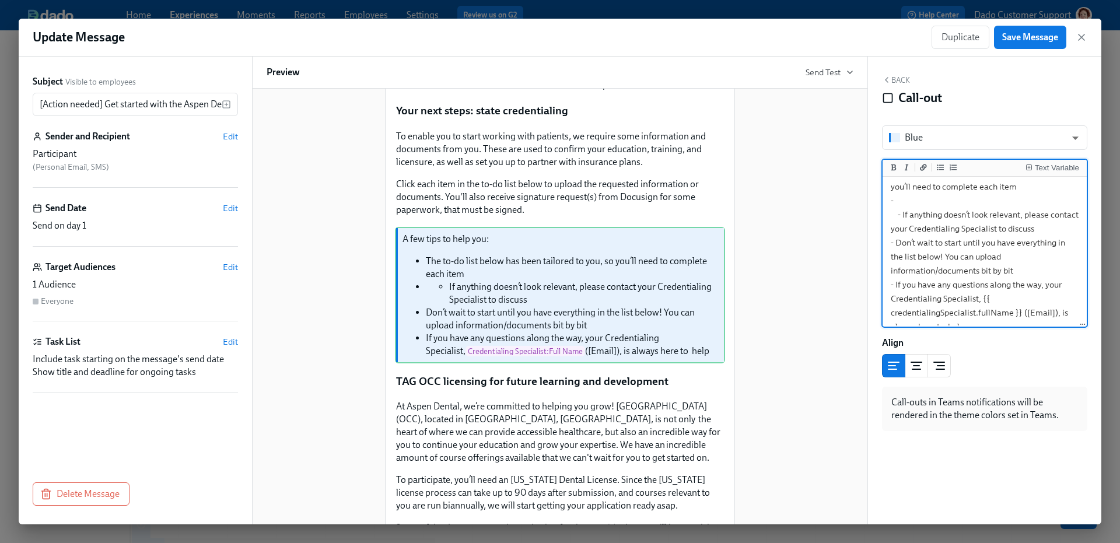
click at [983, 300] on textarea "A few tips to help you: - The to-do list below has been tailored to you, so you…" at bounding box center [985, 236] width 200 height 208
click at [1033, 312] on textarea "A few tips to help you: - The to-do list below has been tailored to you, so you…" at bounding box center [985, 236] width 200 height 208
paste textarea "{{ credentialingSpecialist.fullName }}"
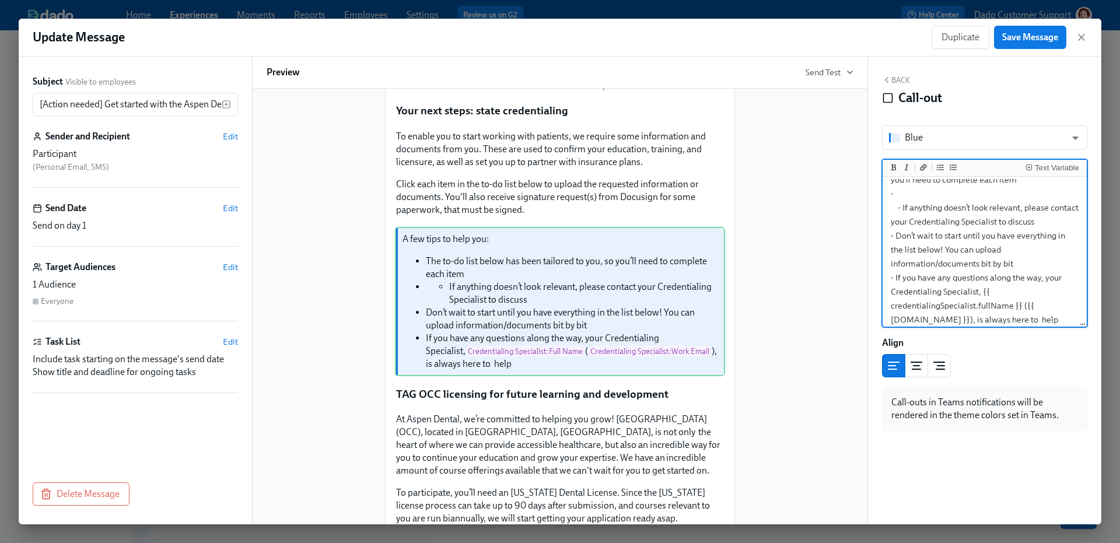
type textarea "A few tips to help you: - The to-do list below has been tailored to you, so you…"
click at [771, 390] on div "[Action needed] Get started with the Aspen Dental credentialing process Hi Dr P…" at bounding box center [560, 542] width 587 height 1154
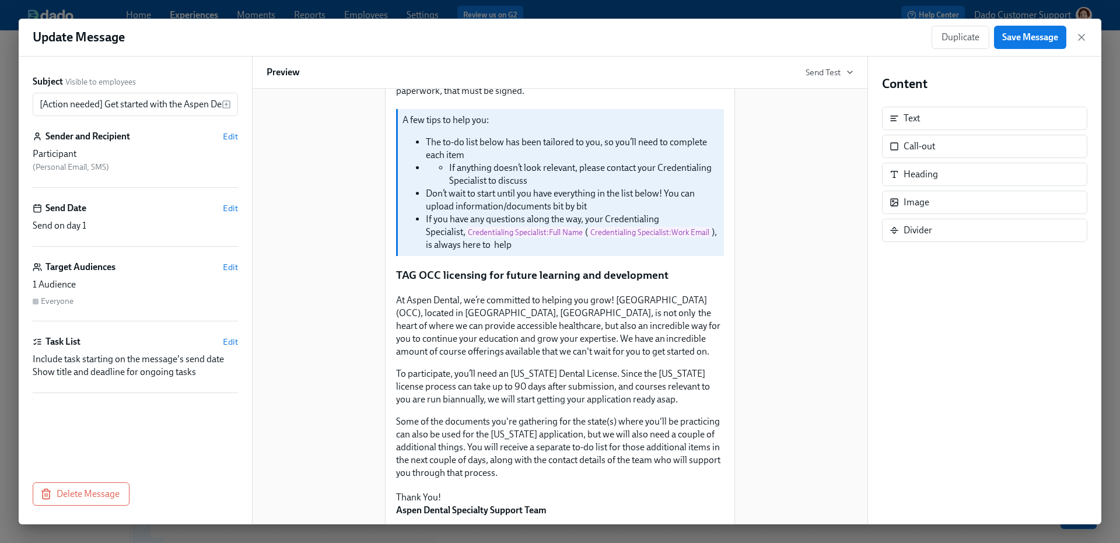
scroll to position [320, 0]
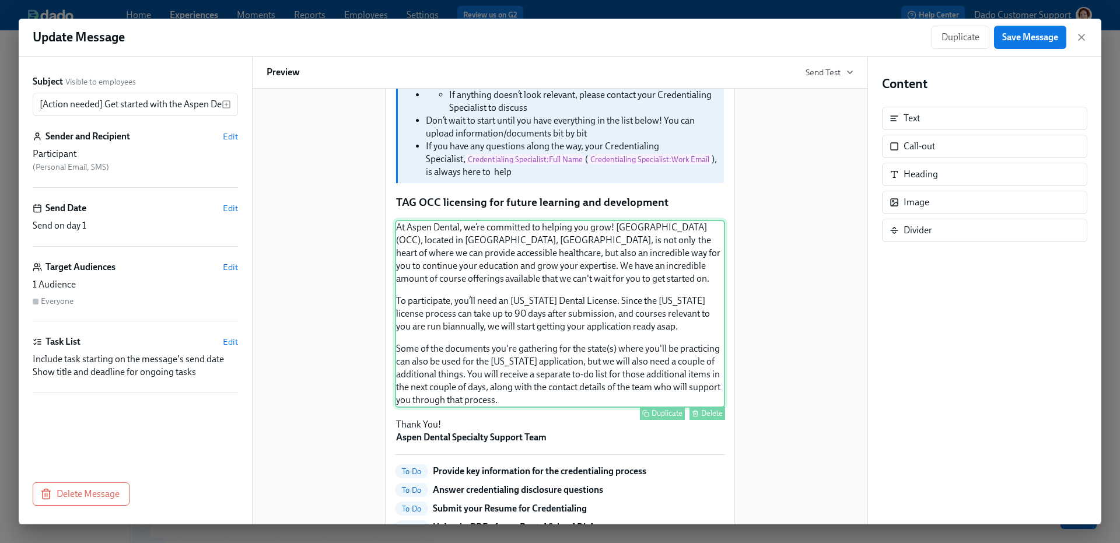
click at [506, 398] on div "At Aspen Dental, we’re committed to helping you grow! TAG Oral Care Center (OCC…" at bounding box center [560, 314] width 330 height 188
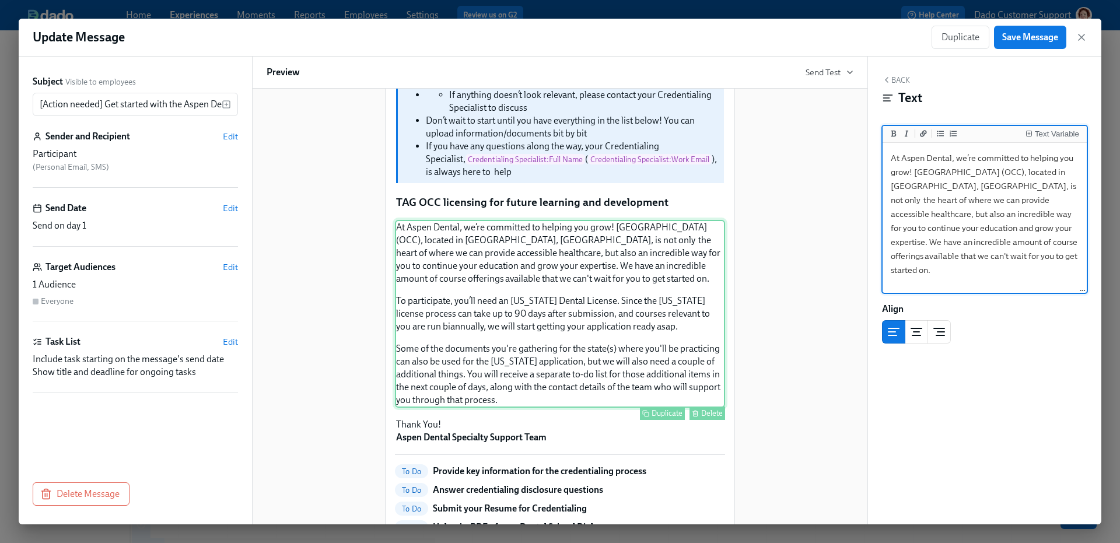
scroll to position [234, 0]
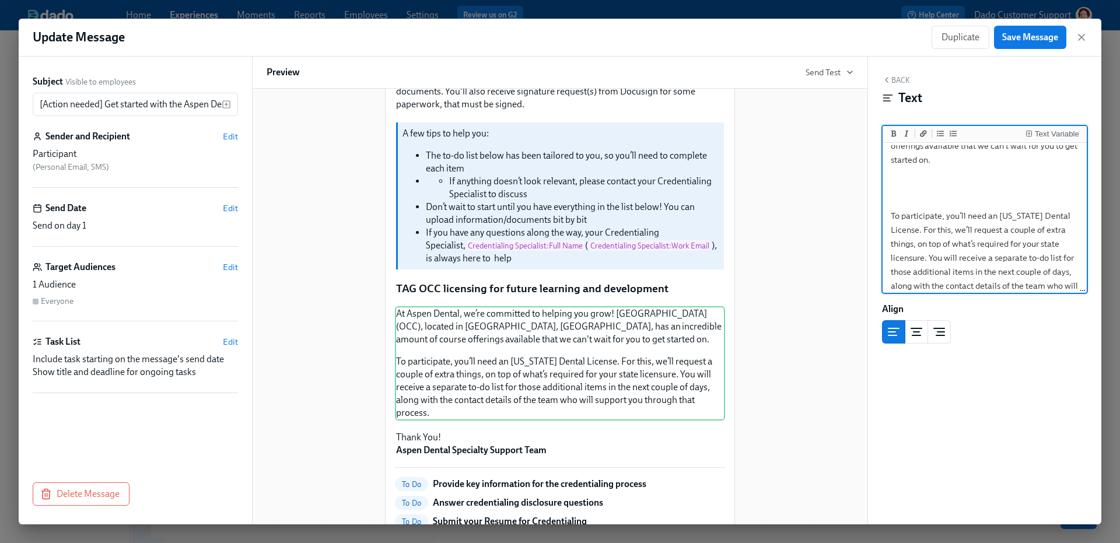
type textarea "At Aspen Dental, we’re committed to helping you grow! TAG Oral Care Center (OCC…"
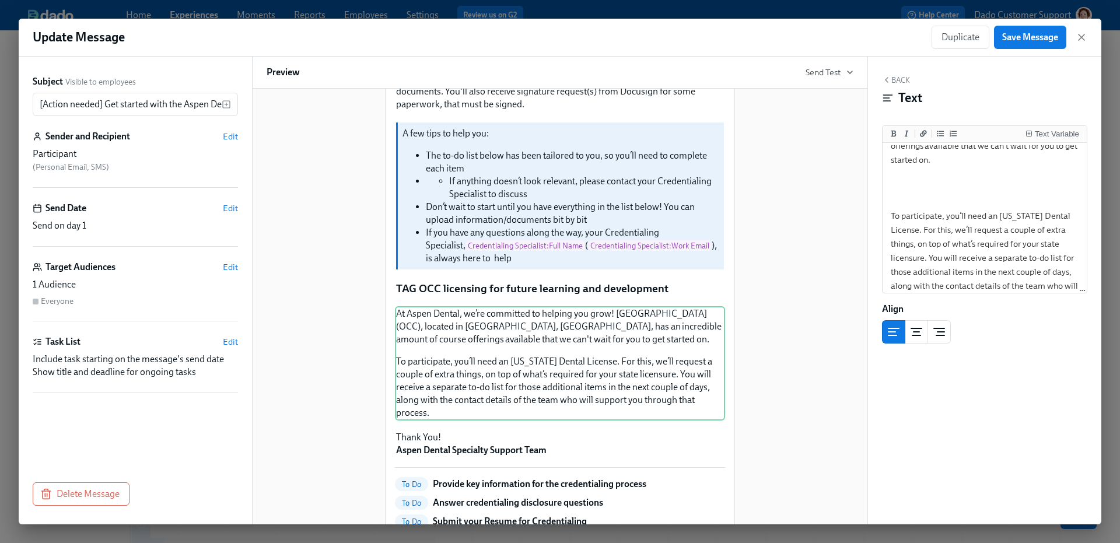
click at [799, 362] on div "[Action needed] Get started with the Aspen Dental credentialing process Hi Dr P…" at bounding box center [560, 399] width 587 height 1081
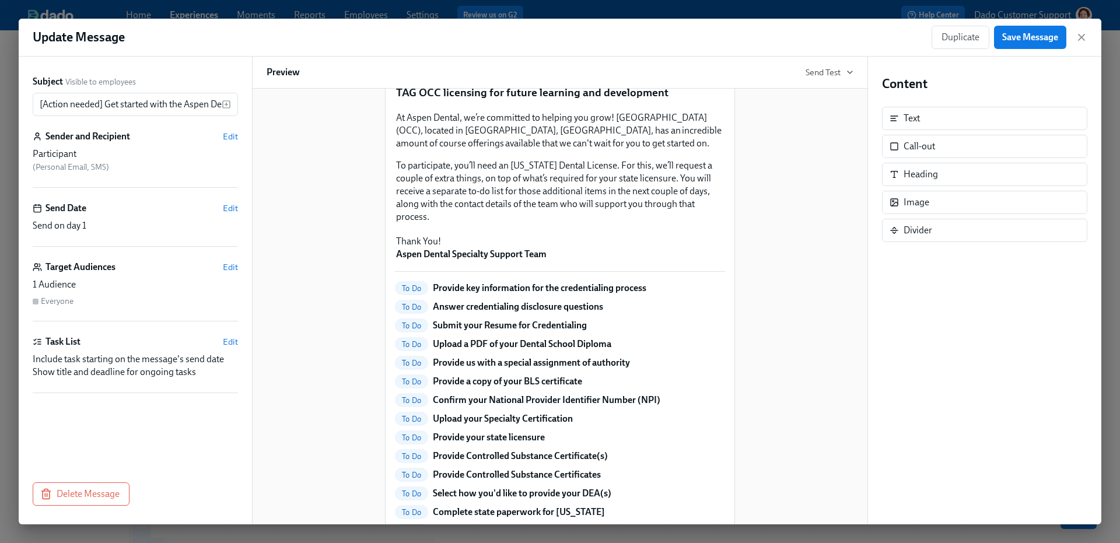
scroll to position [431, 0]
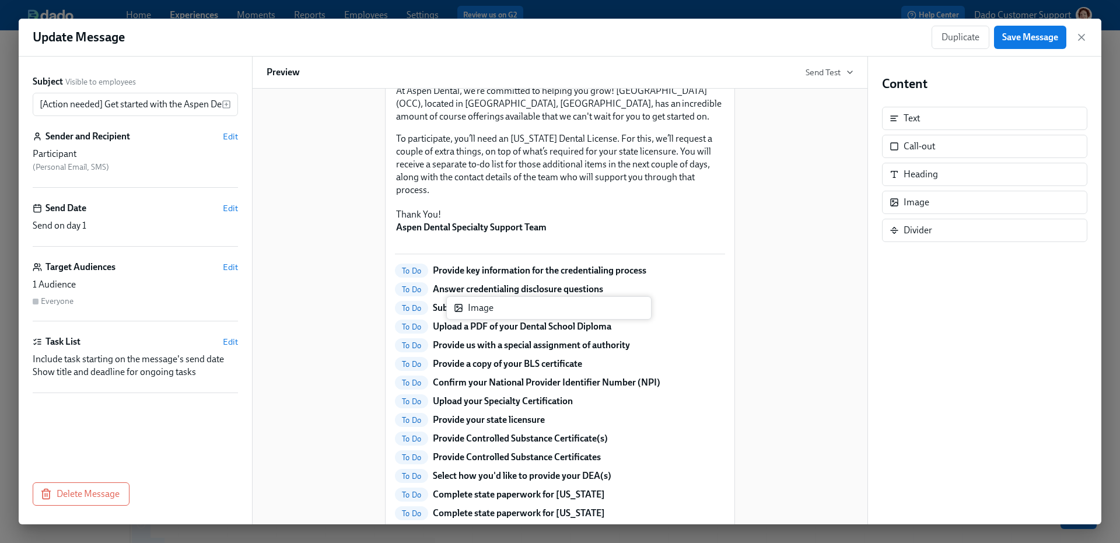
drag, startPoint x: 909, startPoint y: 204, endPoint x: 469, endPoint y: 309, distance: 452.3
click at [469, 309] on div "Subject Visible to employees [Action needed] Get started with the Aspen Dental …" at bounding box center [560, 291] width 1083 height 468
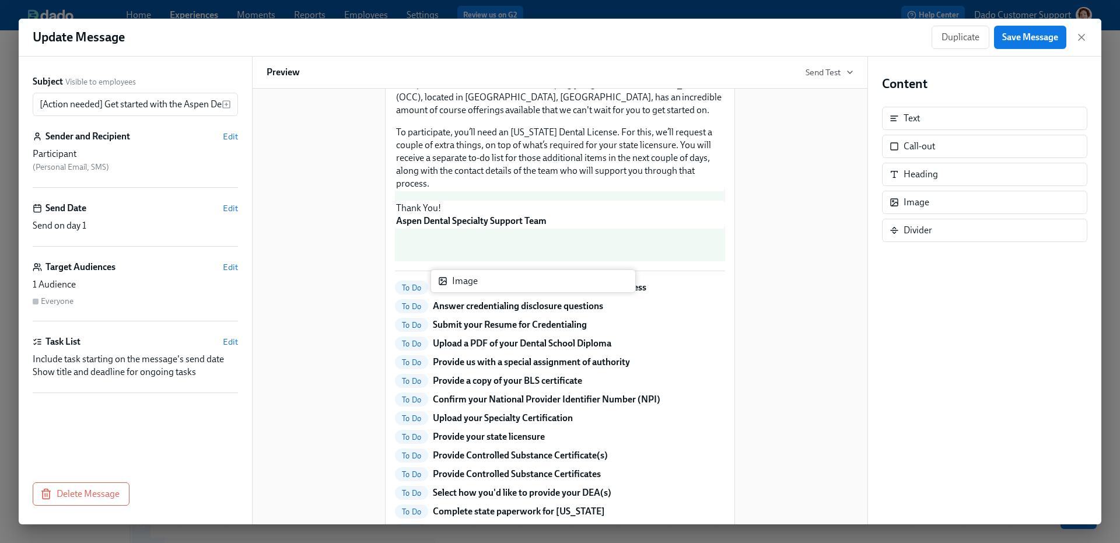
drag, startPoint x: 918, startPoint y: 209, endPoint x: 462, endPoint y: 286, distance: 462.8
click at [460, 287] on div "Subject Visible to employees [Action needed] Get started with the Aspen Dental …" at bounding box center [560, 291] width 1083 height 468
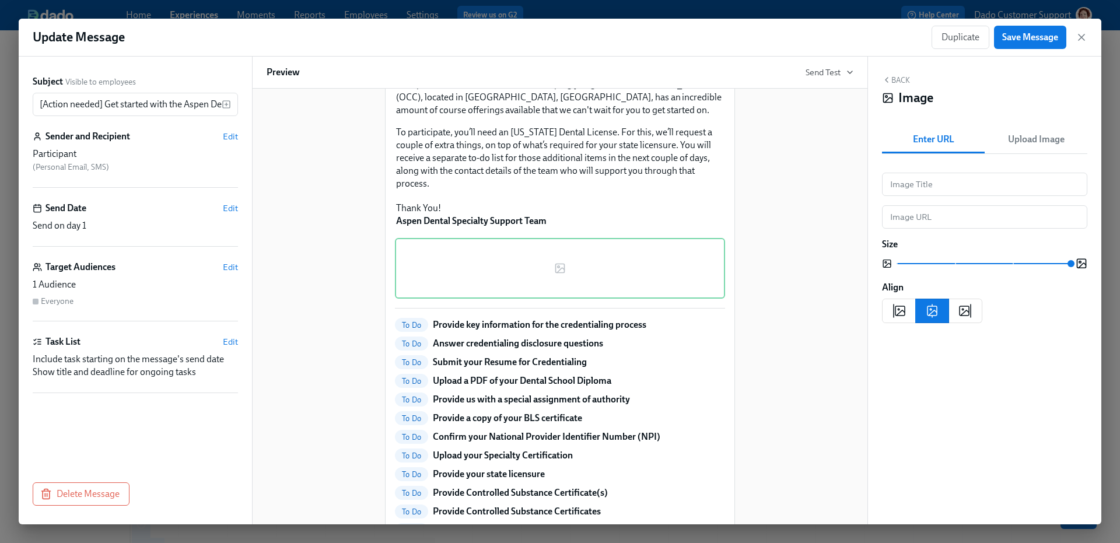
scroll to position [501, 0]
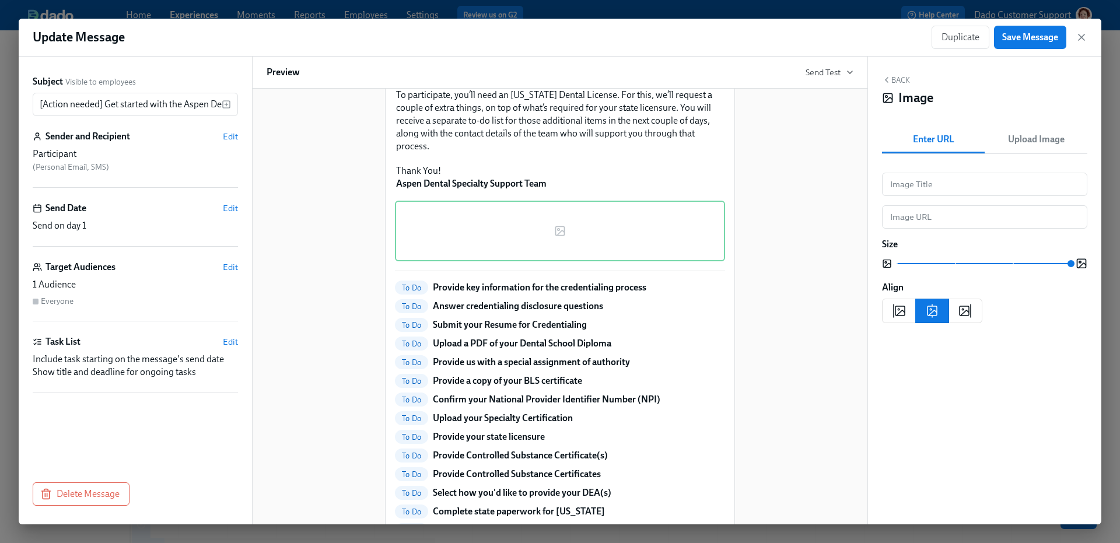
click at [1049, 135] on span "Upload Image" at bounding box center [1036, 139] width 89 height 16
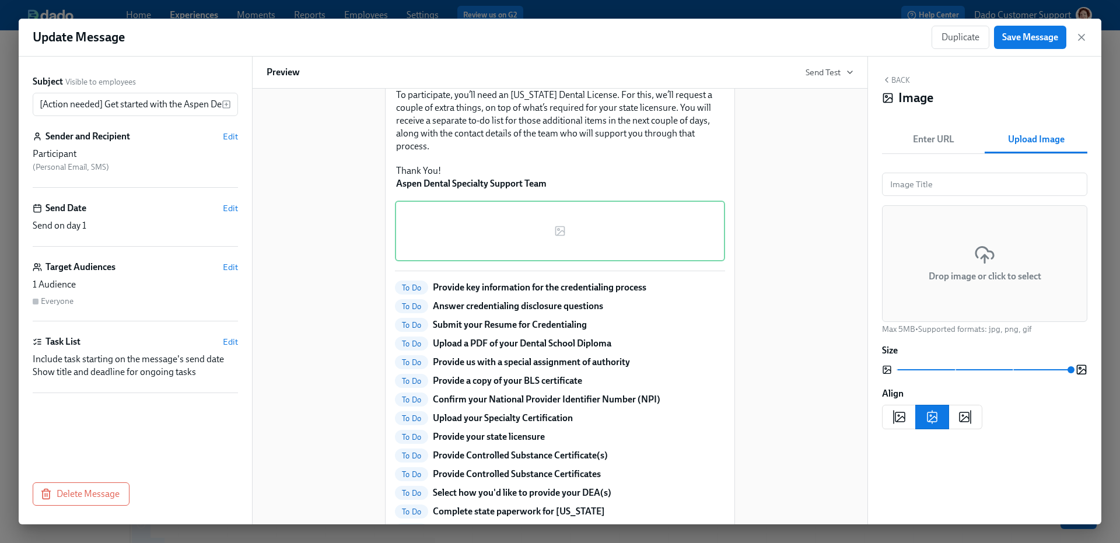
click at [938, 235] on div "Drop image or click to select" at bounding box center [984, 263] width 205 height 117
click at [997, 272] on h6 "Drop image or click to select" at bounding box center [985, 276] width 113 height 13
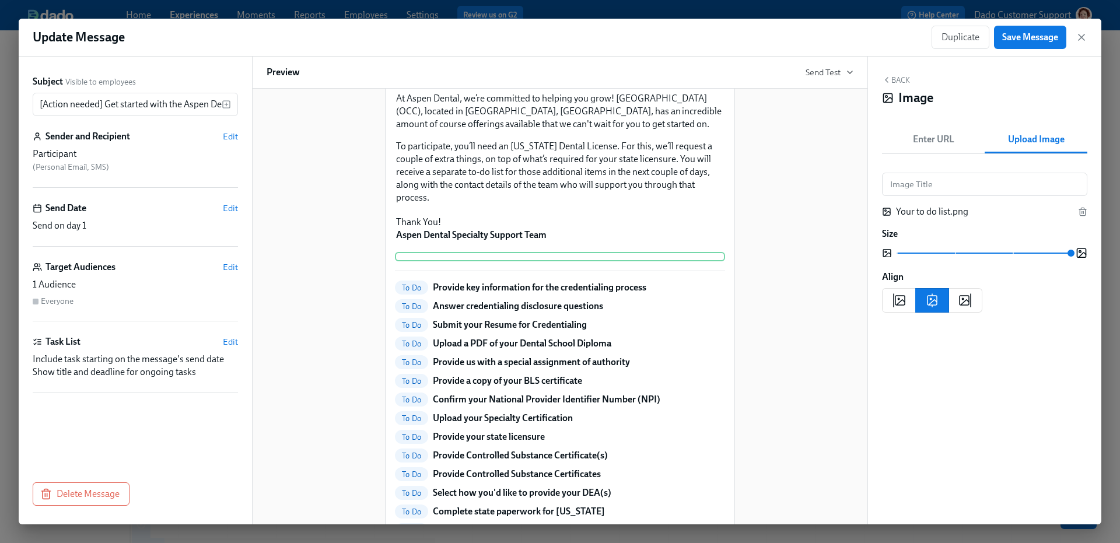
scroll to position [498, 0]
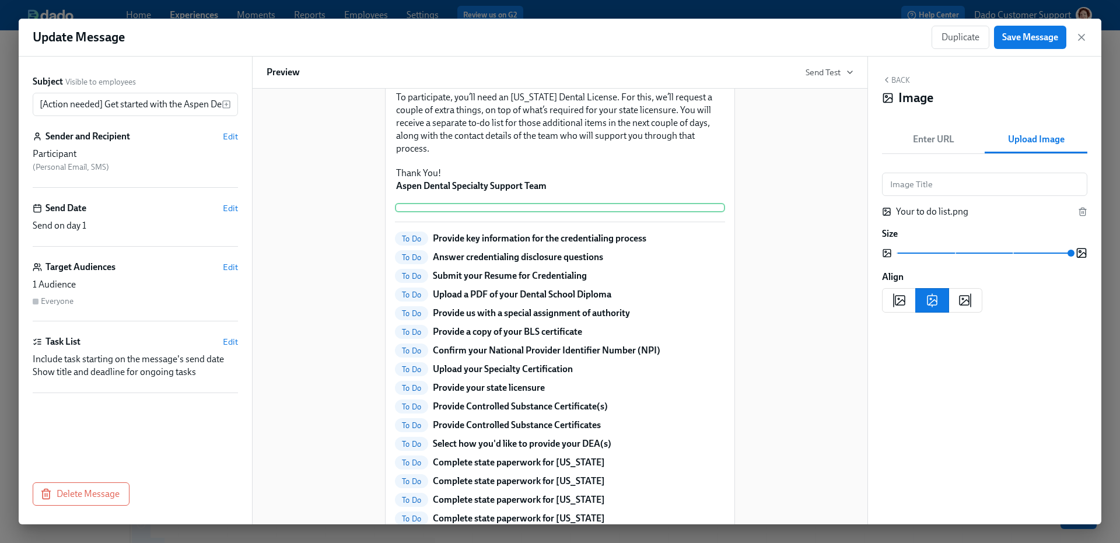
click at [770, 312] on div "[Action needed] Get started with the Aspen Dental credentialing process Hi Dr P…" at bounding box center [560, 144] width 587 height 1099
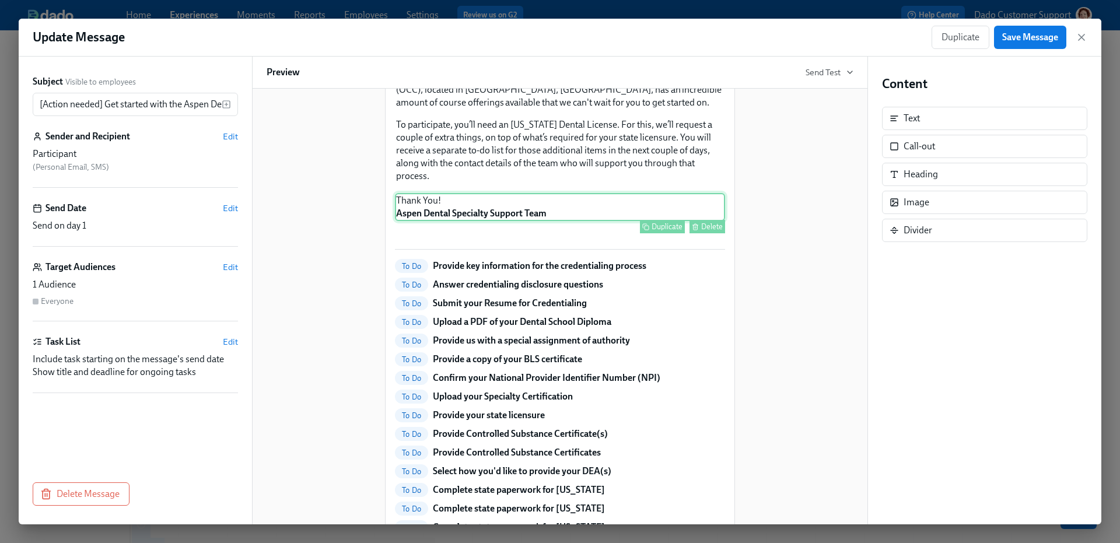
scroll to position [272, 0]
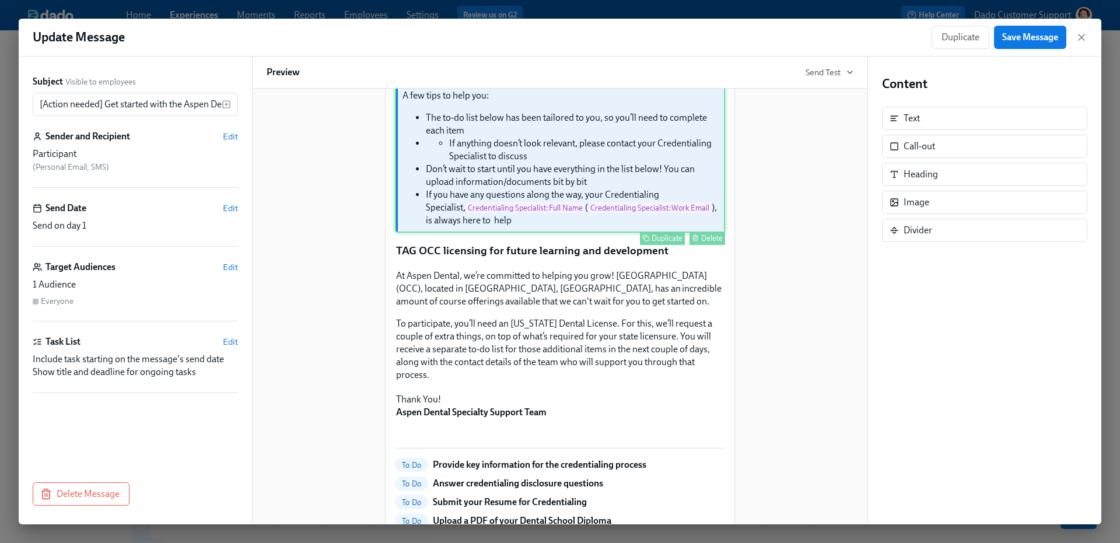
click at [617, 229] on div "A few tips to help you: The to-do list below has been tailored to you, so you’l…" at bounding box center [560, 157] width 330 height 149
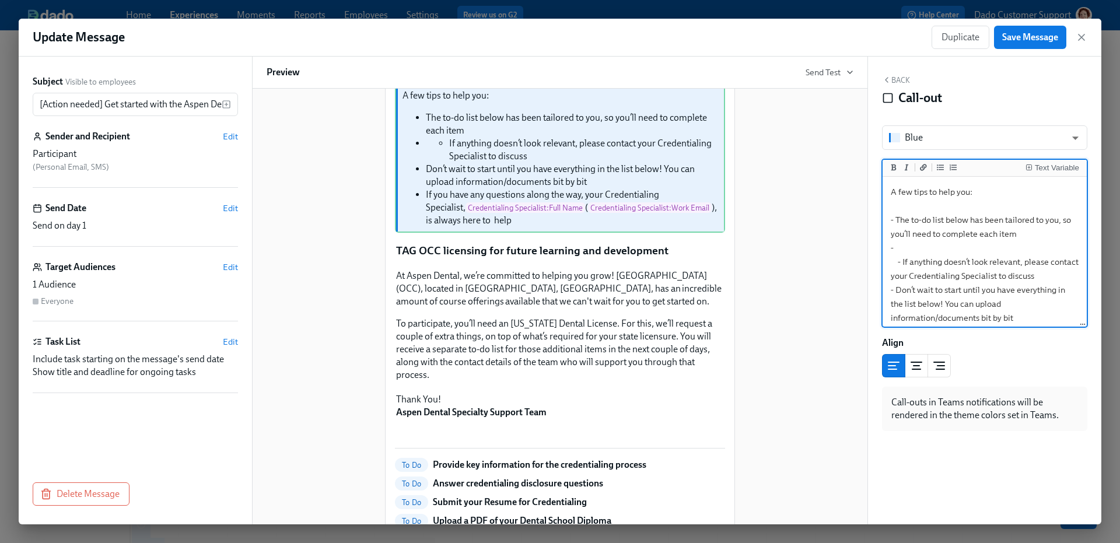
click at [915, 249] on textarea "A few tips to help you: - The to-do list below has been tailored to you, so you…" at bounding box center [985, 283] width 200 height 208
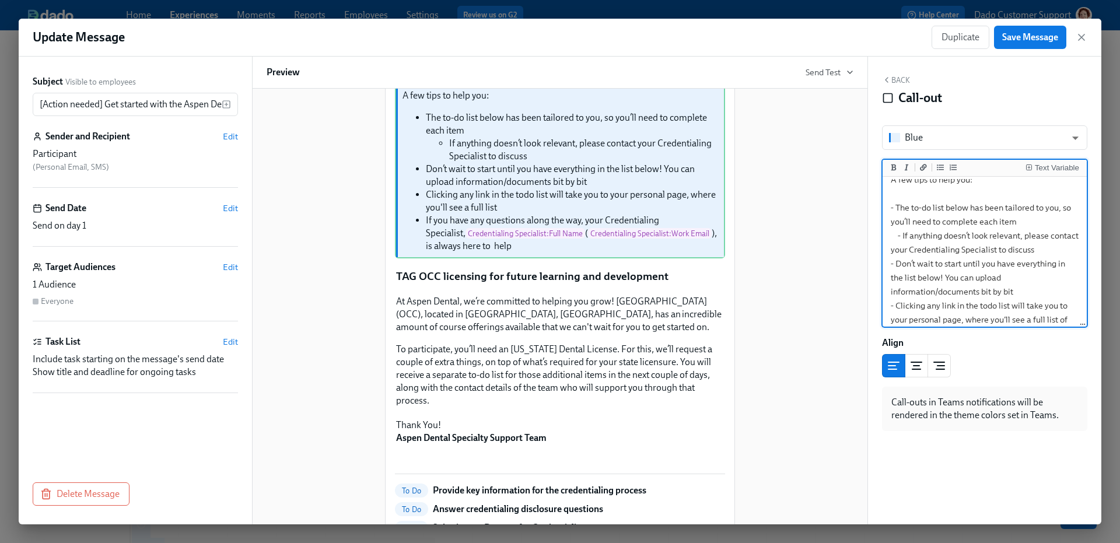
scroll to position [26, 0]
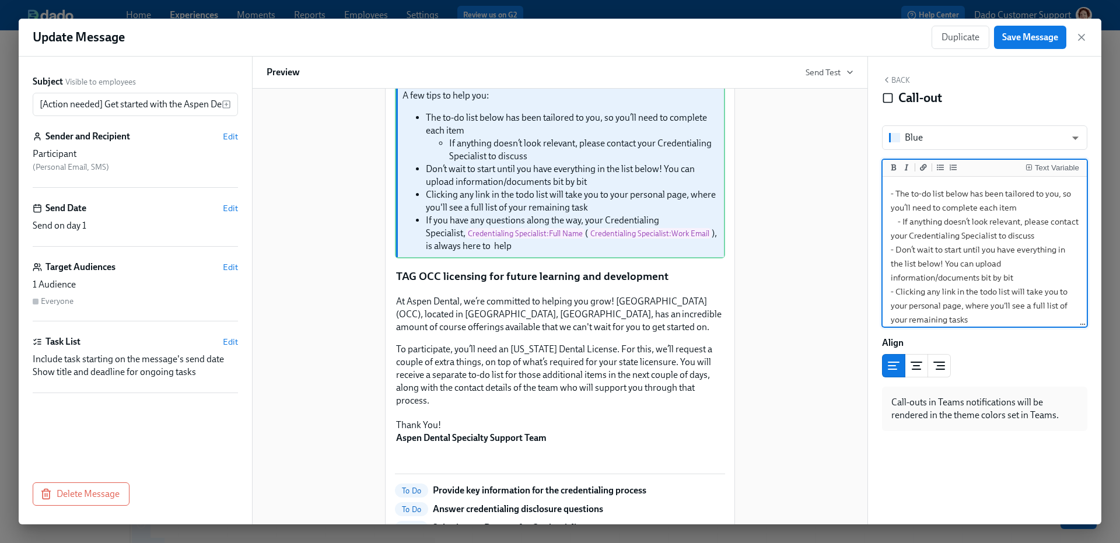
type textarea "A few tips to help you: - The to-do list below has been tailored to you, so you…"
click at [460, 74] on div "To enable you to start working with patients, we require some information and d…" at bounding box center [560, 29] width 330 height 89
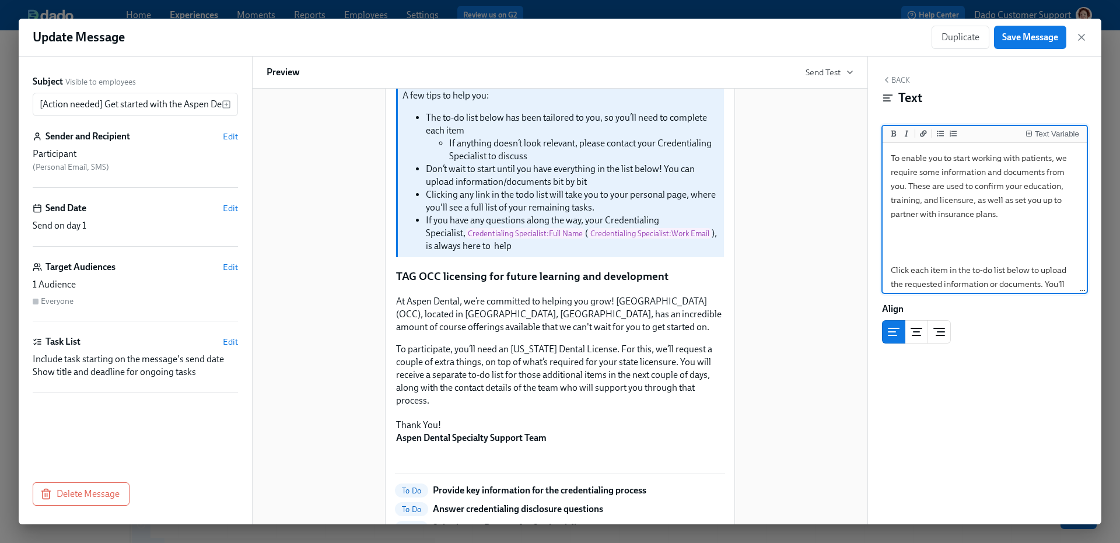
click at [1040, 271] on textarea "To enable you to start working with patients, we require some information and d…" at bounding box center [985, 235] width 200 height 180
type textarea "To enable you to start working with patients, we require some information and d…"
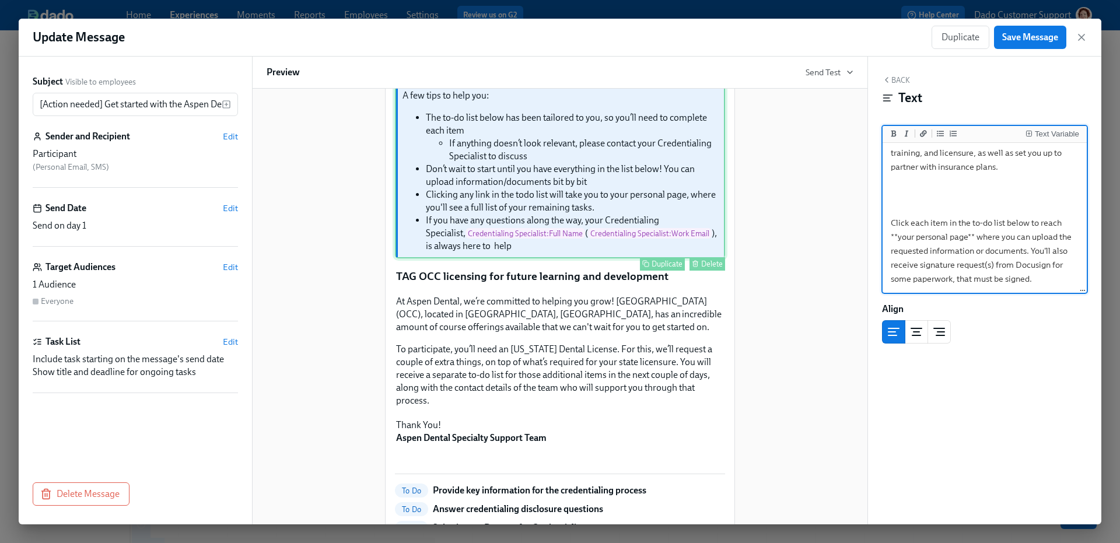
click at [613, 232] on div "A few tips to help you: The to-do list below has been tailored to you, so you’l…" at bounding box center [560, 170] width 330 height 175
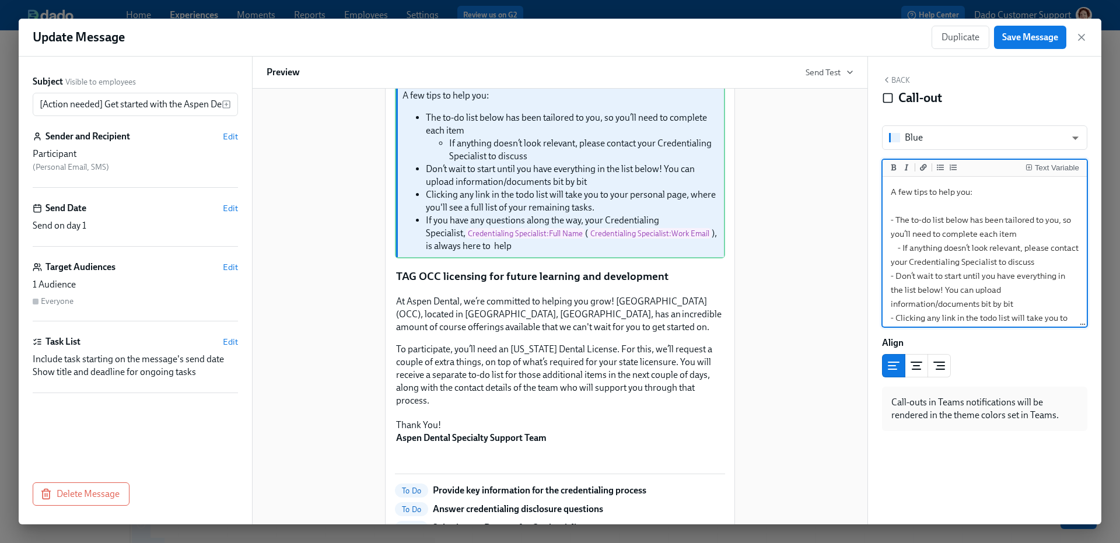
scroll to position [103, 0]
drag, startPoint x: 889, startPoint y: 212, endPoint x: 1002, endPoint y: 242, distance: 116.5
click at [1002, 242] on textarea "A few tips to help you: - The to-do list below has been tailored to you, so you…" at bounding box center [985, 208] width 200 height 236
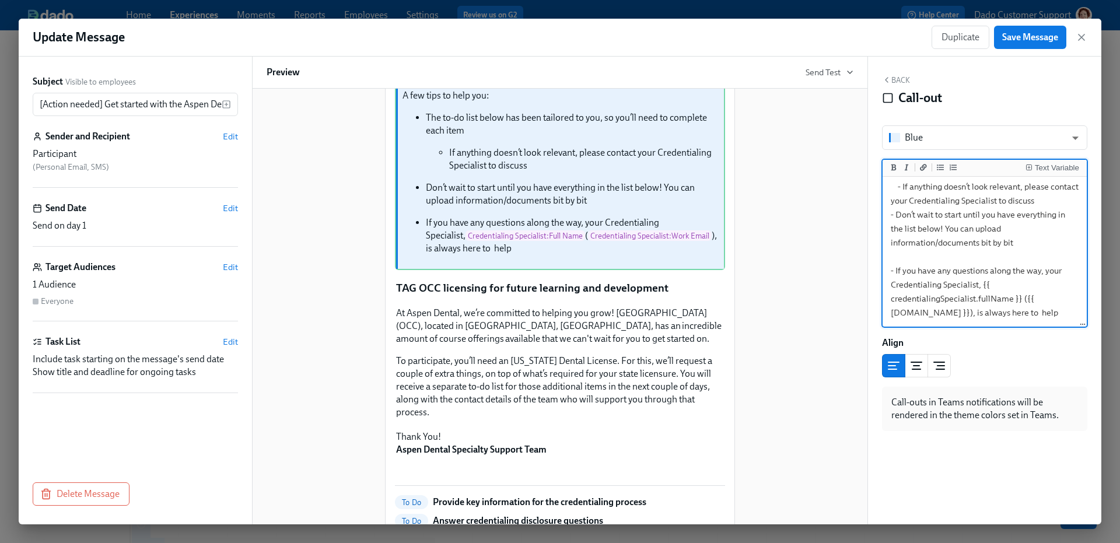
type textarea "A few tips to help you: - The to-do list below has been tailored to you, so you…"
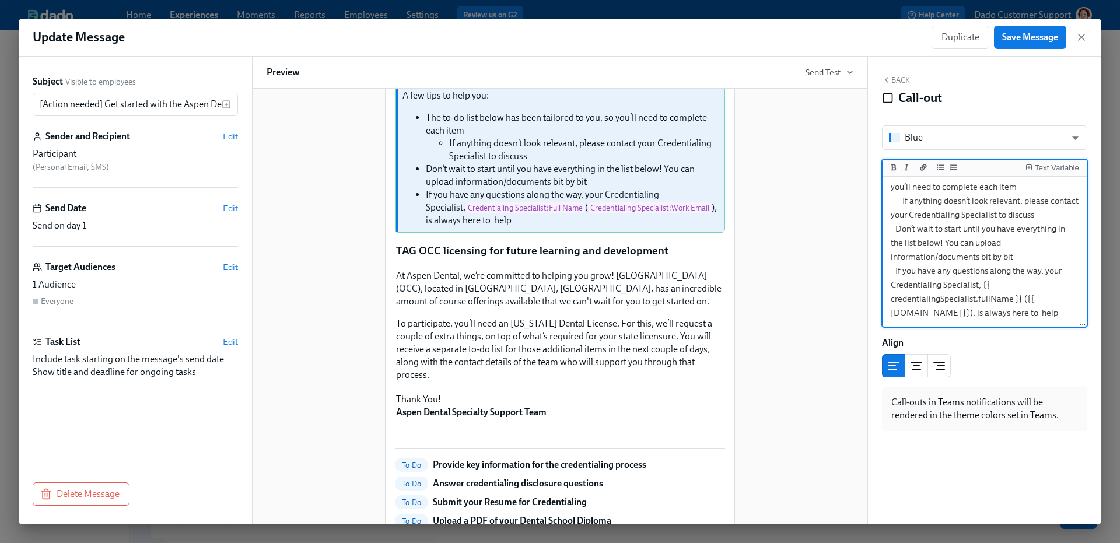
click at [642, 74] on div "To enable you to start working with patients, we require some information and d…" at bounding box center [560, 29] width 330 height 89
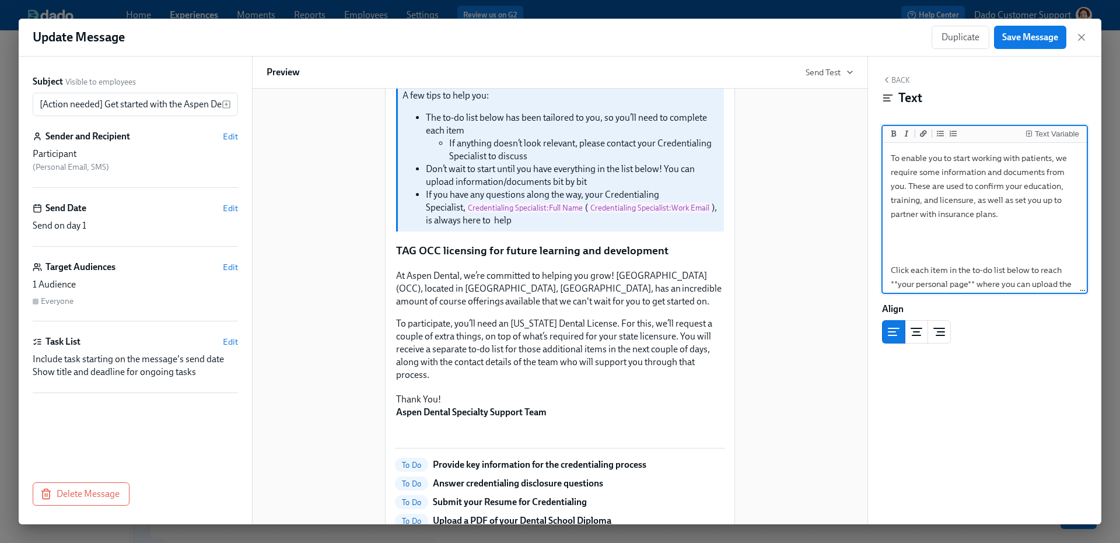
scroll to position [47, 0]
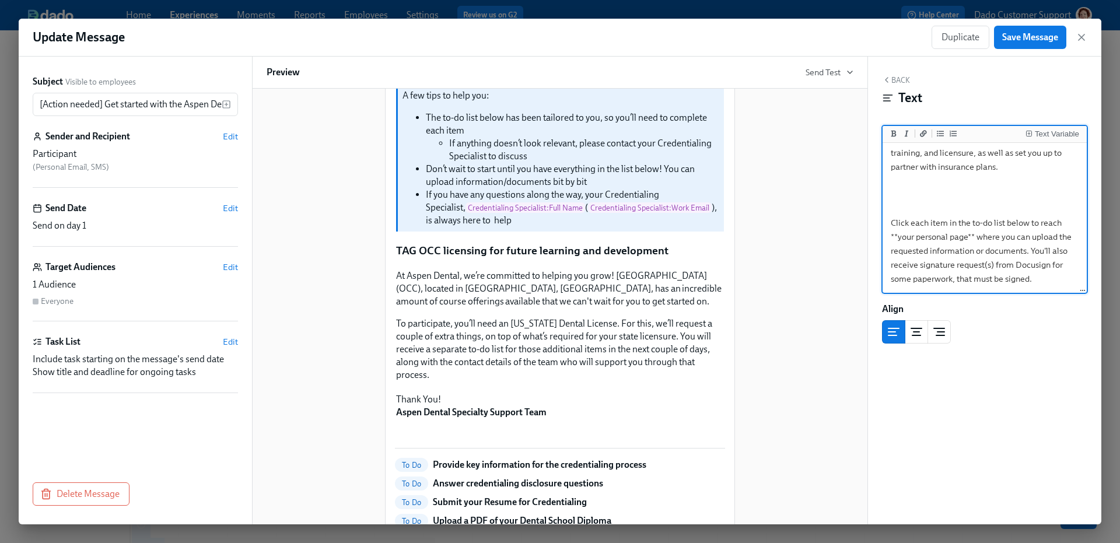
drag, startPoint x: 889, startPoint y: 223, endPoint x: 1046, endPoint y: 282, distance: 167.6
click at [1046, 282] on textarea "To enable you to start working with patients, we require some information and d…" at bounding box center [985, 195] width 200 height 194
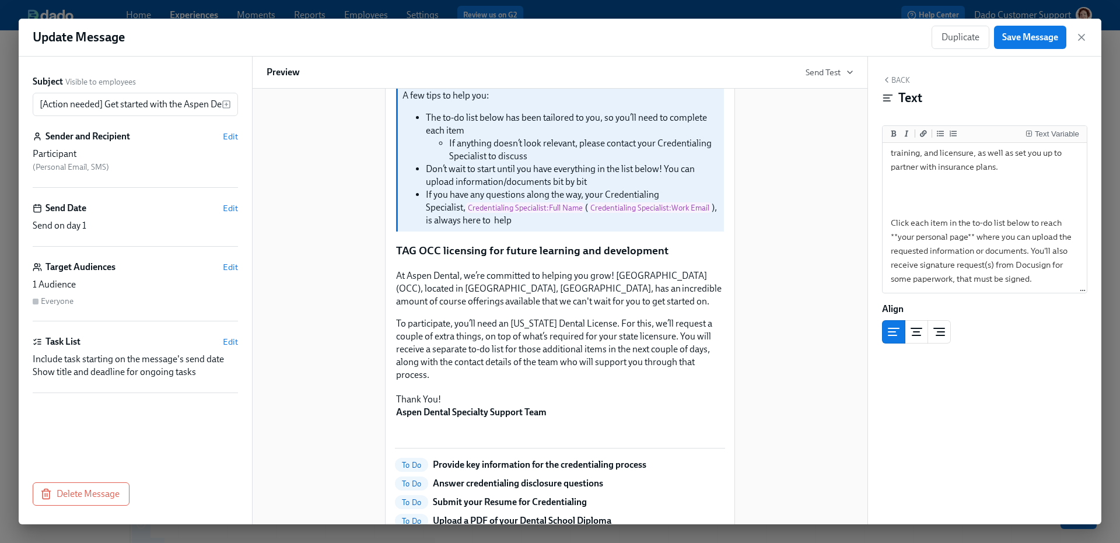
click at [802, 200] on div "[Action needed] Get started with the Aspen Dental credentialing process Hi Dr P…" at bounding box center [560, 370] width 587 height 1099
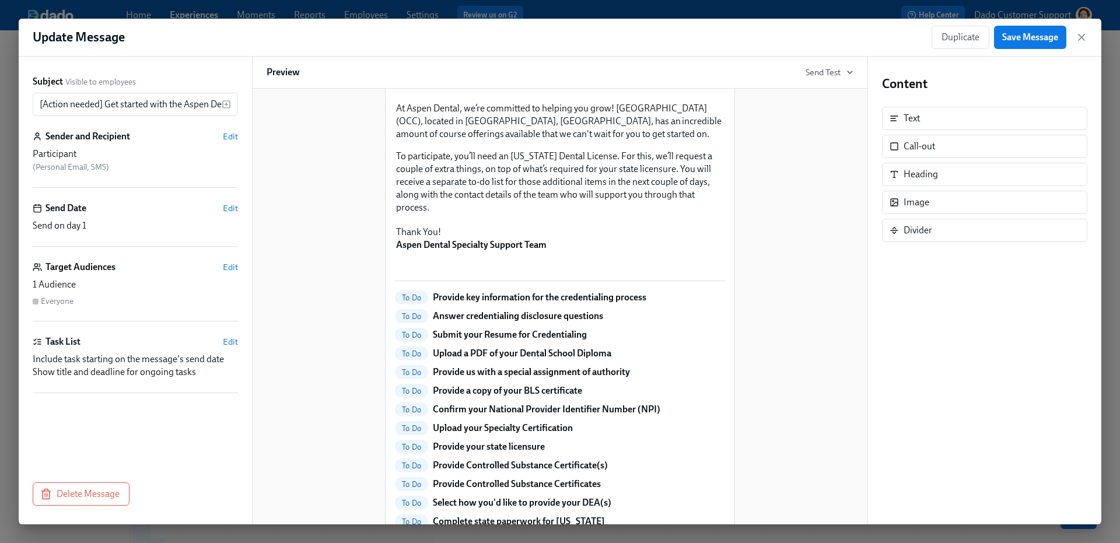
scroll to position [436, 0]
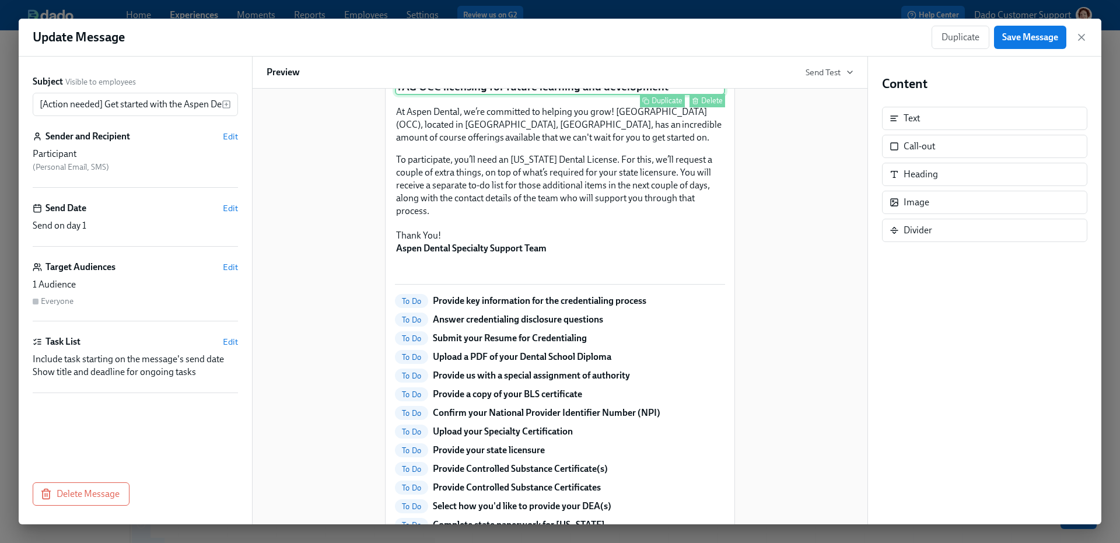
click at [469, 96] on div "TAG OCC licensing for future learning and development Duplicate Delete" at bounding box center [560, 87] width 330 height 18
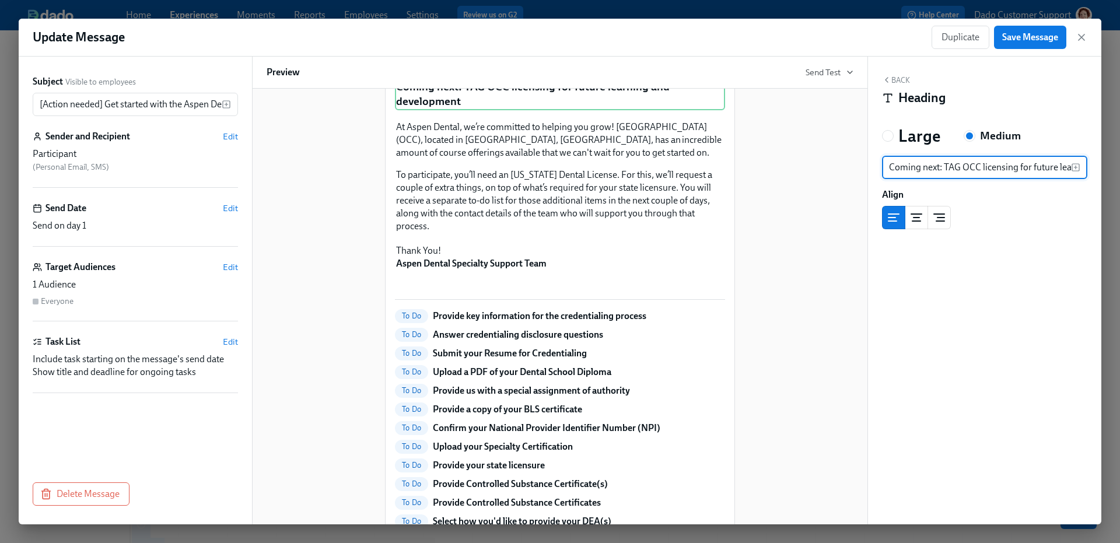
scroll to position [451, 0]
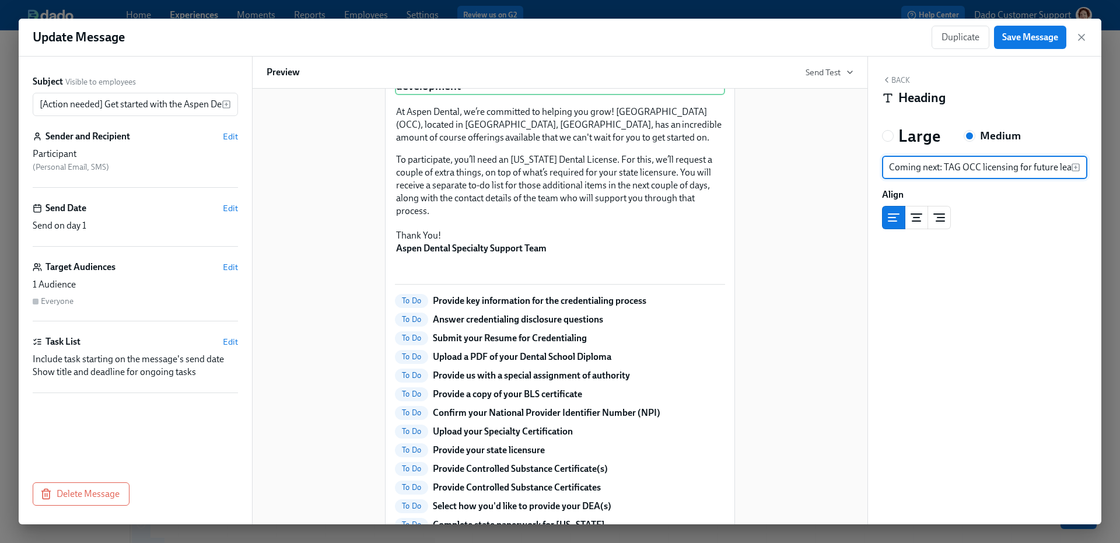
type input "Coming next: TAG OCC licensing for future learning and development"
click at [764, 210] on div "[Action needed] Get started with the Aspen Dental credentialing process Hi Dr P…" at bounding box center [560, 199] width 587 height 1114
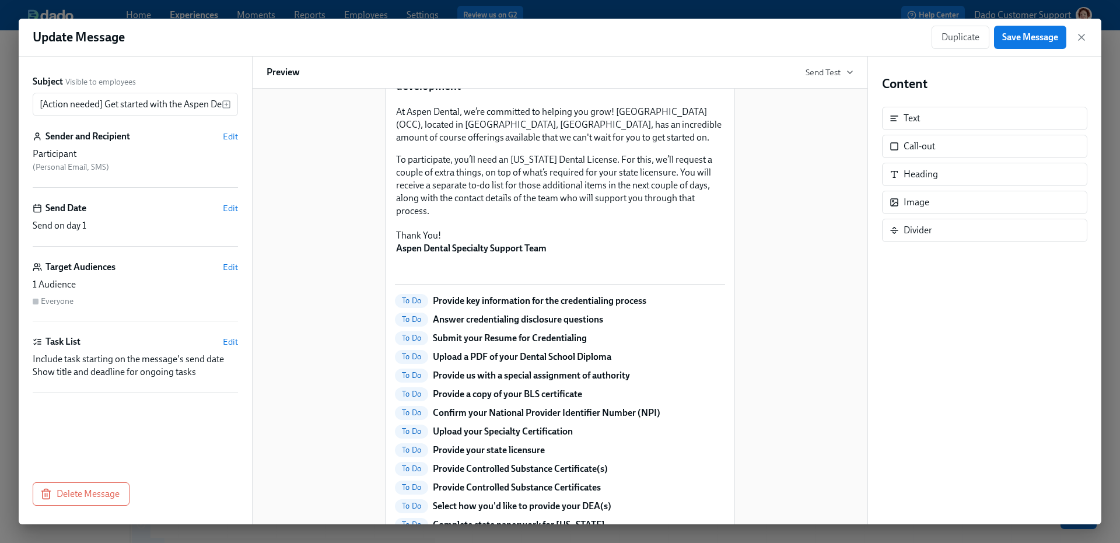
scroll to position [404, 0]
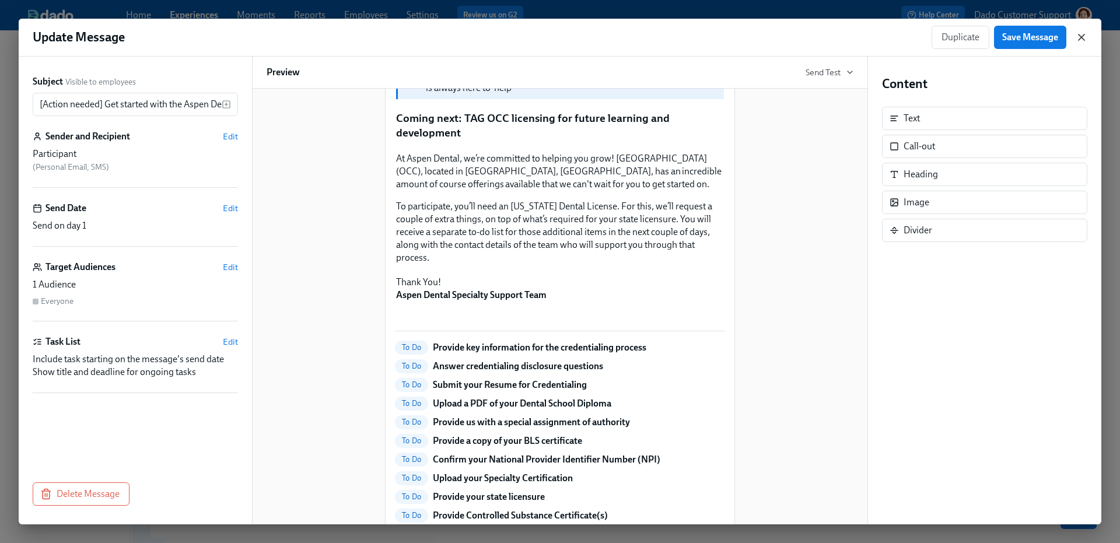
click at [1085, 34] on icon "button" at bounding box center [1082, 38] width 12 height 12
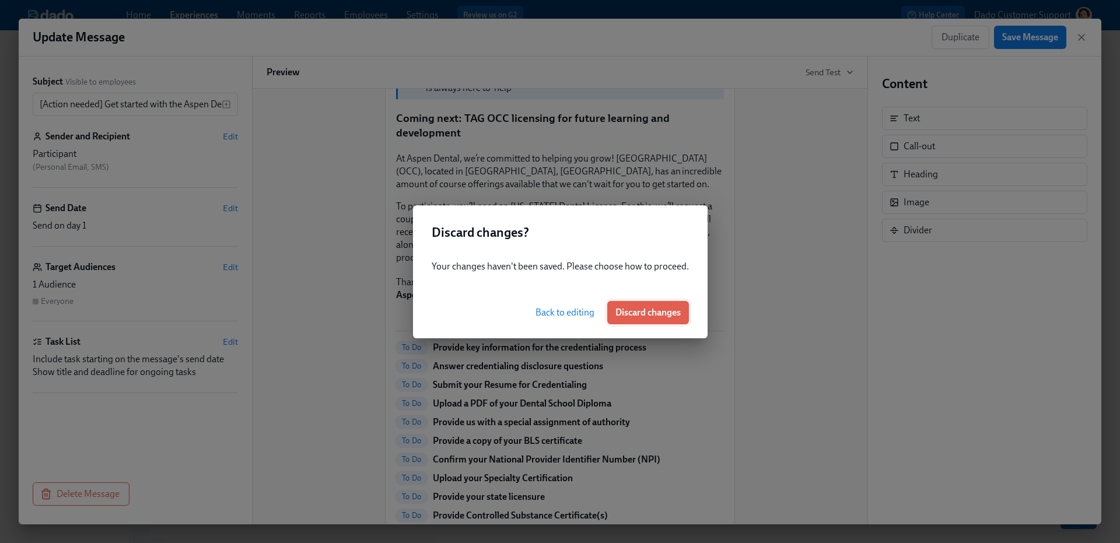
click at [668, 307] on span "Discard changes" at bounding box center [648, 313] width 65 height 12
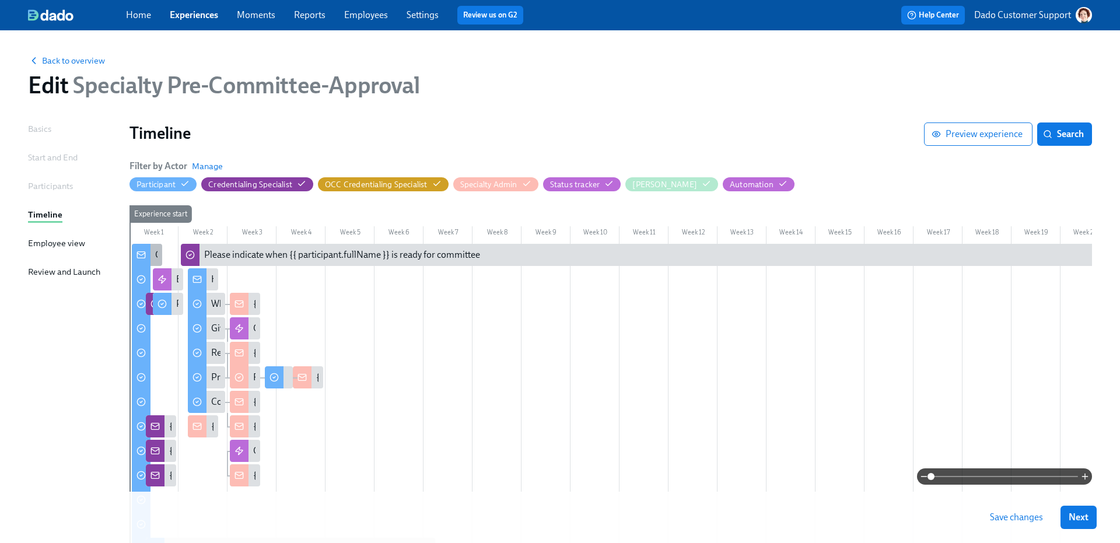
click at [134, 258] on div at bounding box center [141, 256] width 19 height 25
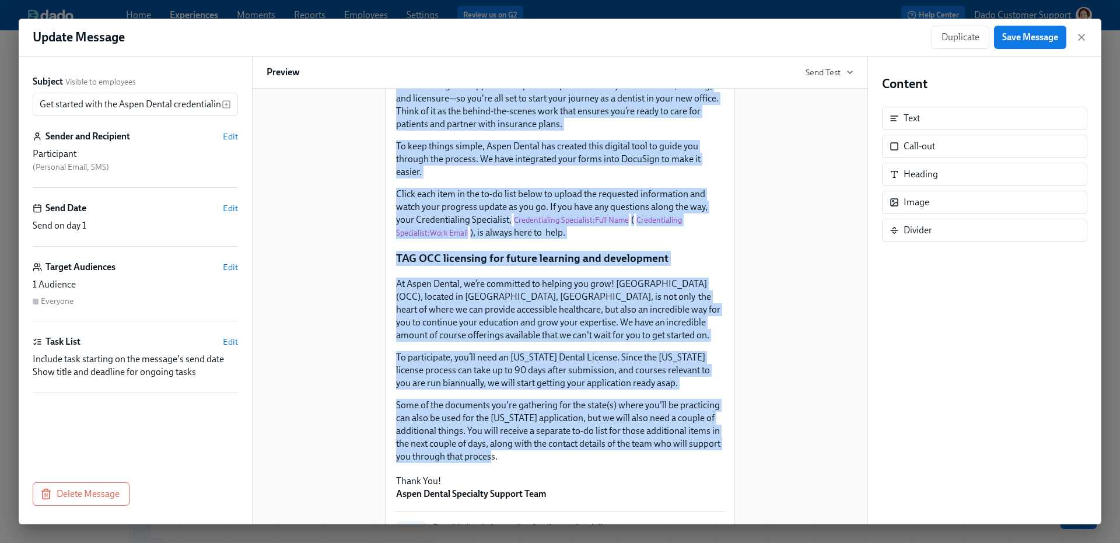
scroll to position [235, 0]
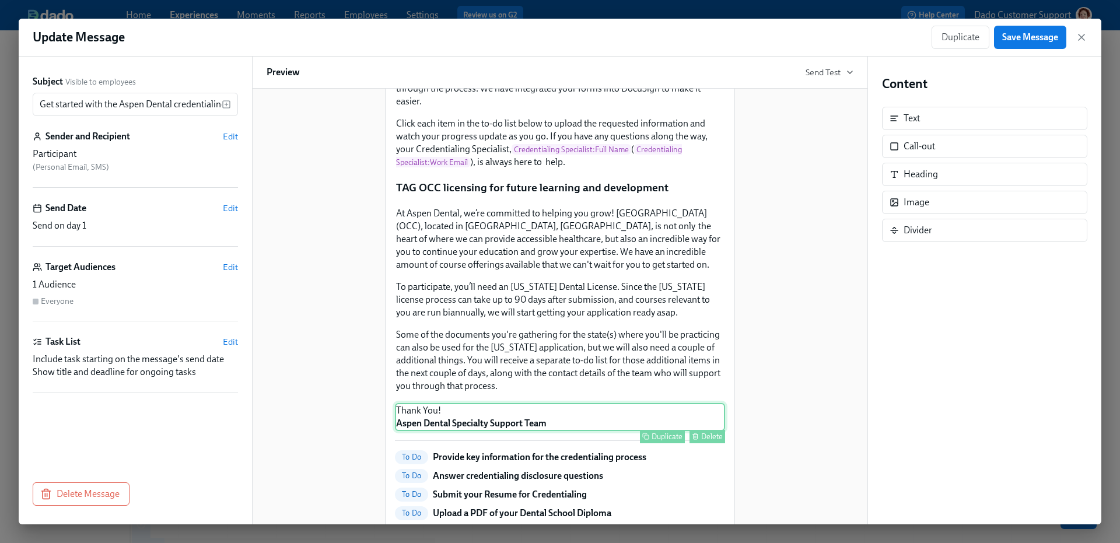
drag, startPoint x: 368, startPoint y: 194, endPoint x: 595, endPoint y: 489, distance: 372.4
click at [595, 489] on div "Get started with the Aspen Dental credentialing process Hi Dr Participant : Las…" at bounding box center [560, 386] width 587 height 1054
copy p "Get started with the Aspen Dental credentialing process"
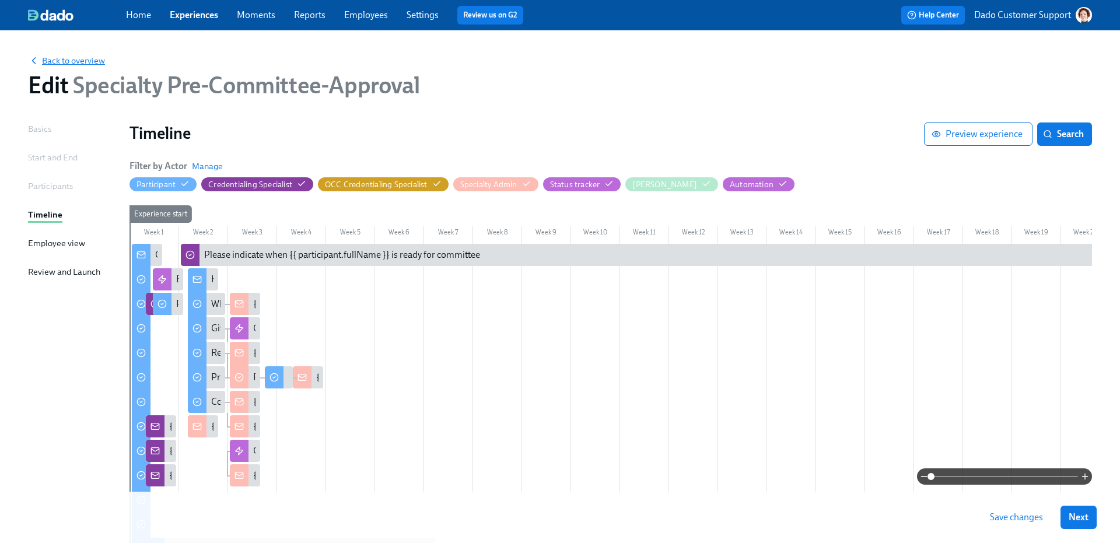
click at [98, 58] on span "Back to overview" at bounding box center [66, 61] width 77 height 12
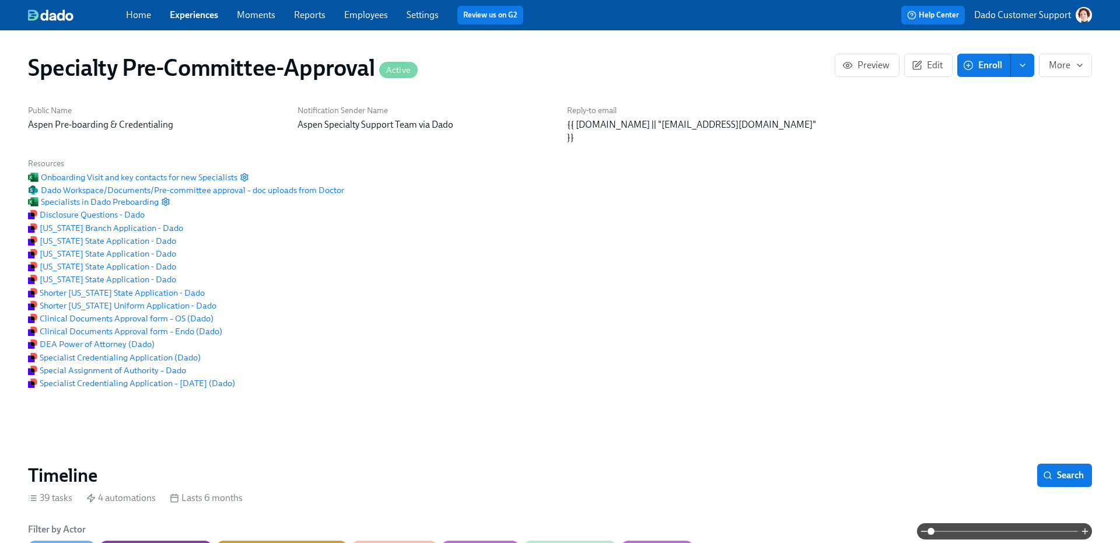
scroll to position [0, 2429]
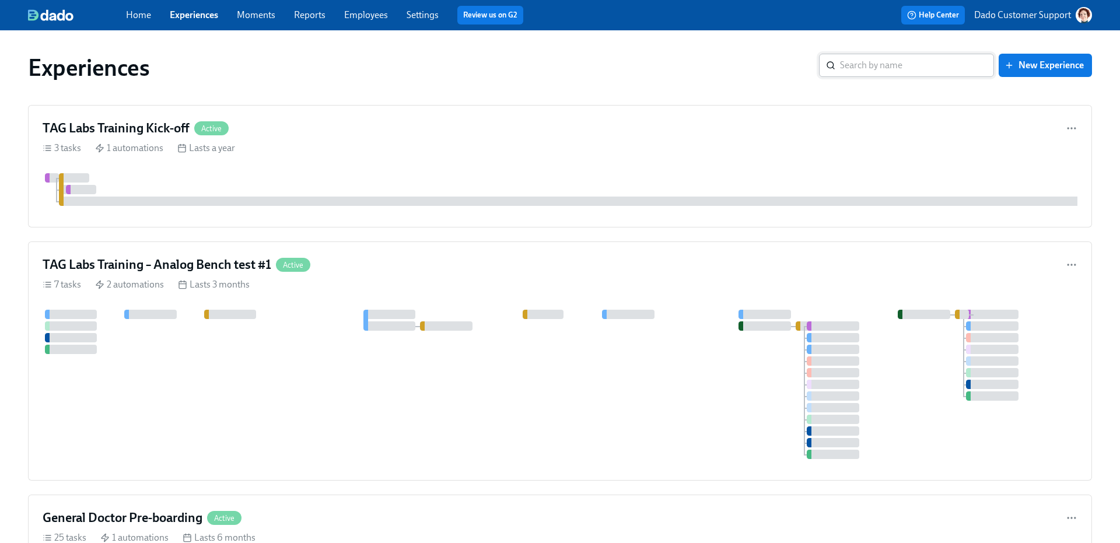
click at [923, 67] on input "search" at bounding box center [917, 65] width 154 height 23
type input "genera"
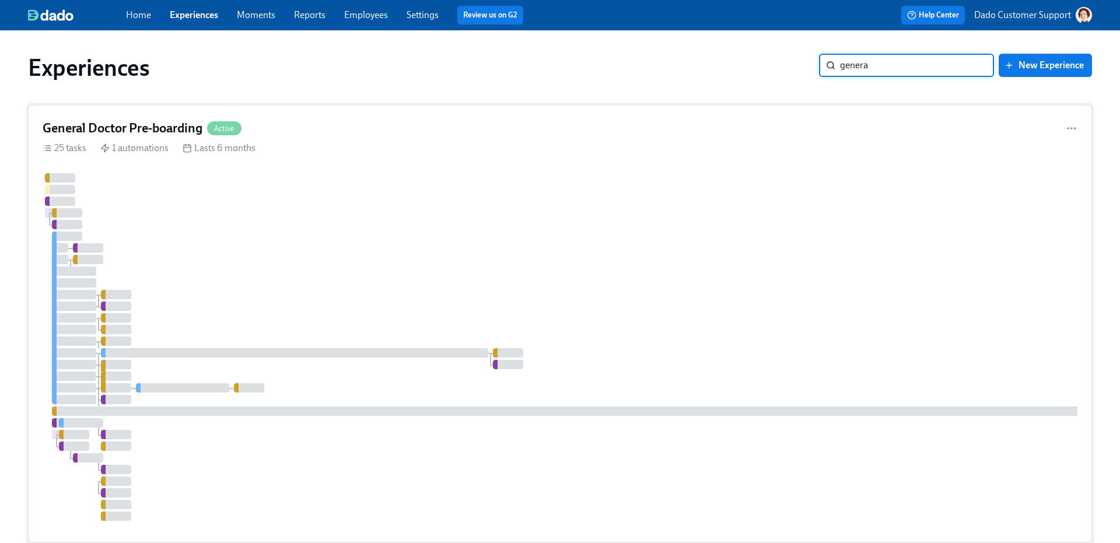
click at [244, 202] on div at bounding box center [704, 347] width 1323 height 348
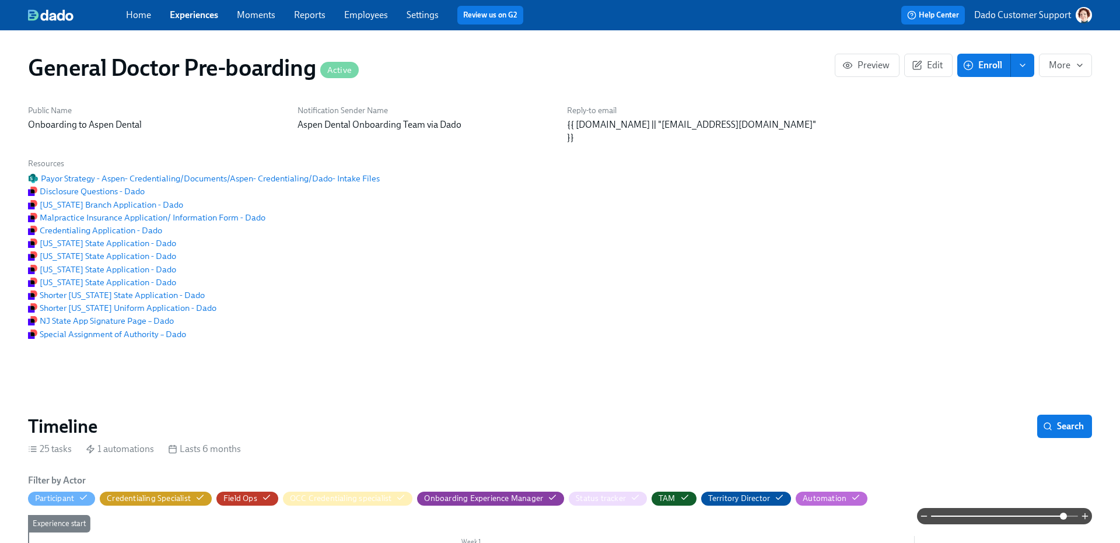
click at [1064, 519] on span at bounding box center [1004, 516] width 147 height 16
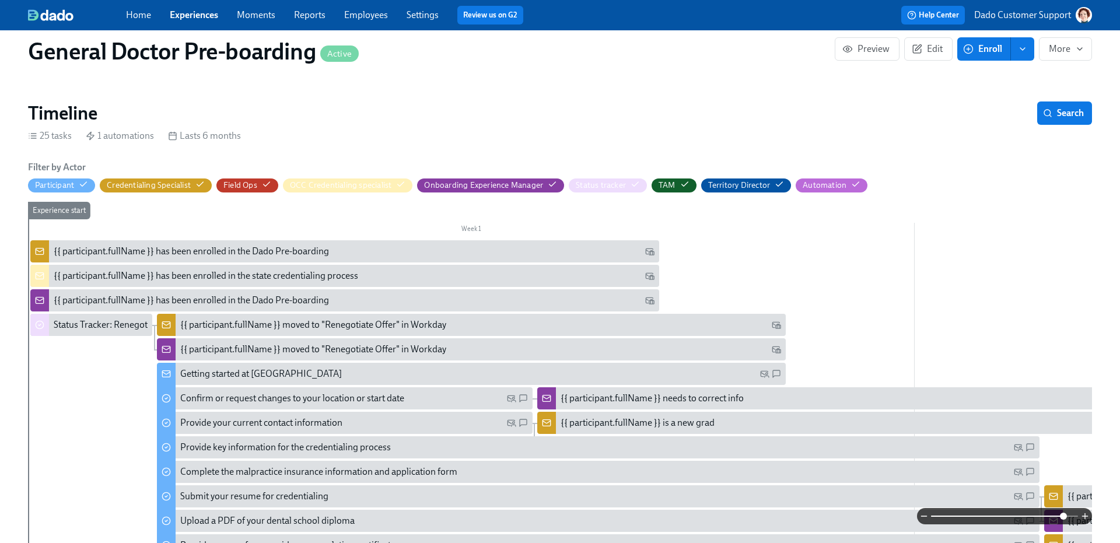
click at [237, 380] on div "Getting started at [GEOGRAPHIC_DATA]" at bounding box center [471, 374] width 629 height 22
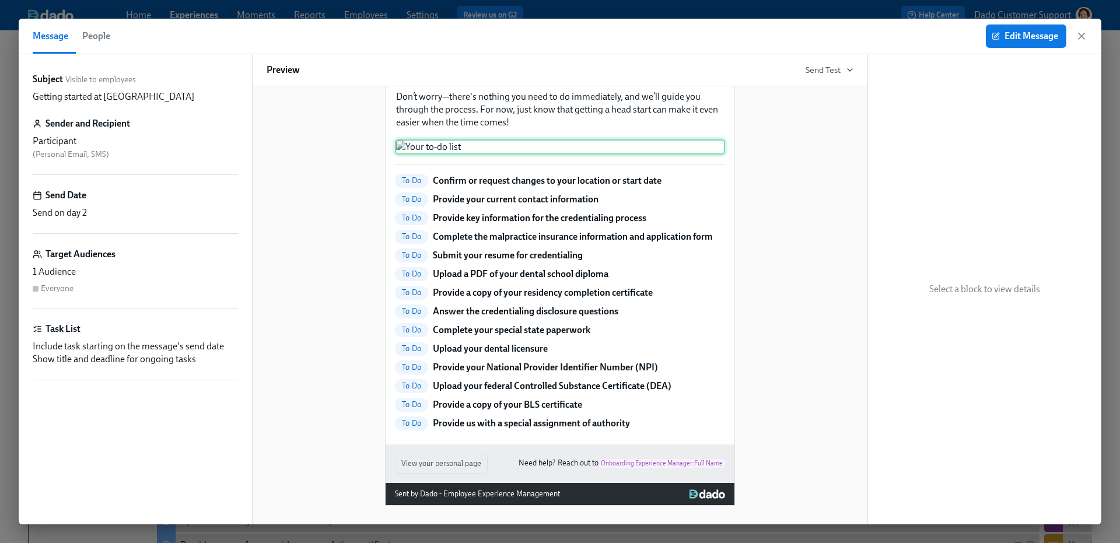
scroll to position [1088, 0]
click at [532, 155] on div at bounding box center [560, 146] width 330 height 15
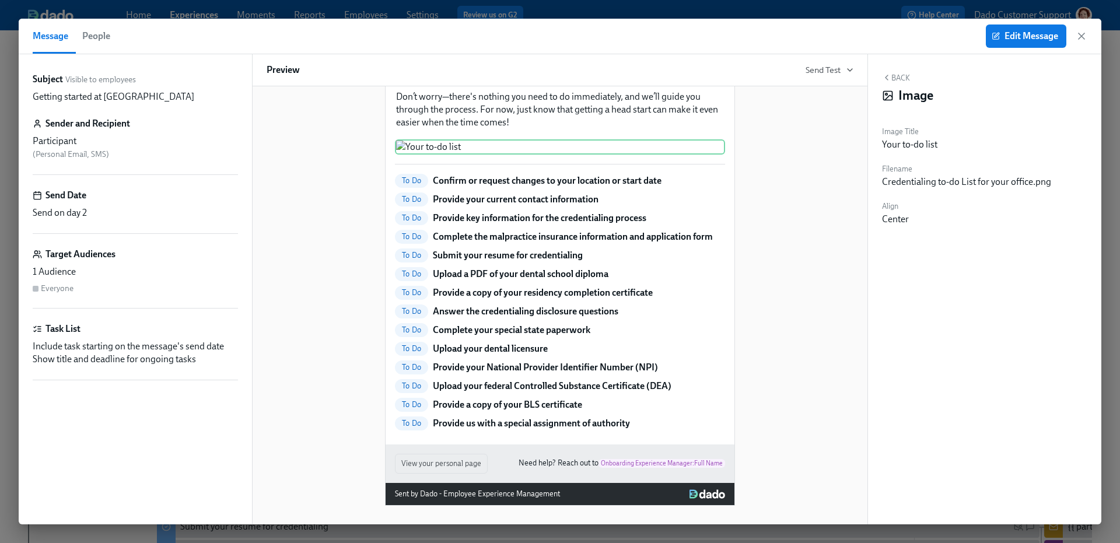
scroll to position [0, 26397]
drag, startPoint x: 532, startPoint y: 246, endPoint x: 163, endPoint y: 18, distance: 433.3
click at [0, 0] on div "Message People Edit Message Subject Visible to employees Getting started at Asp…" at bounding box center [560, 271] width 1120 height 543
